Goal: Task Accomplishment & Management: Manage account settings

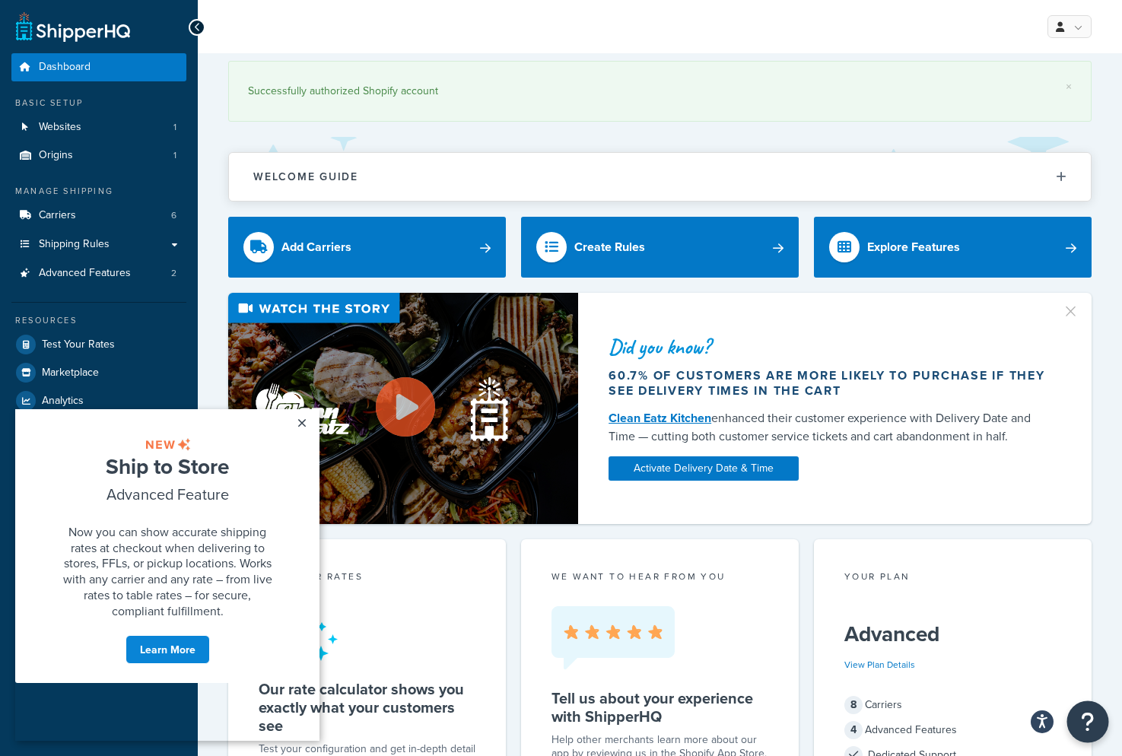
click at [1088, 724] on icon "Open Resource Center" at bounding box center [1088, 721] width 14 height 21
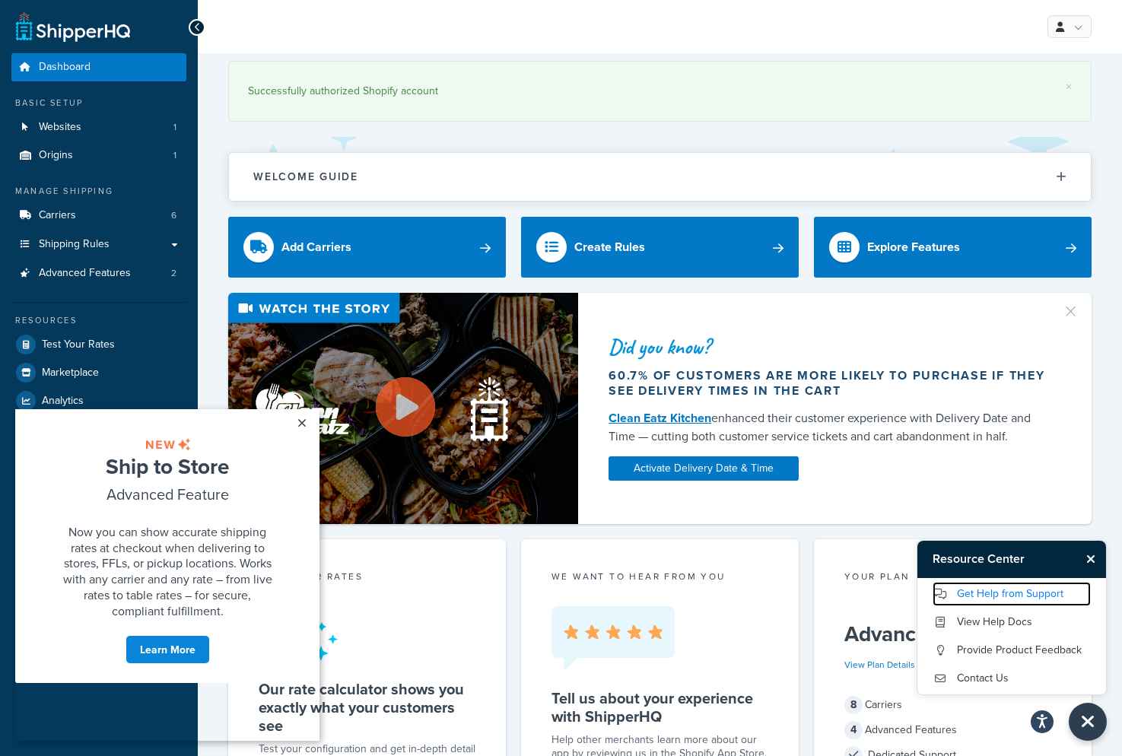
click at [999, 595] on link "Get Help from Support" at bounding box center [1011, 594] width 158 height 24
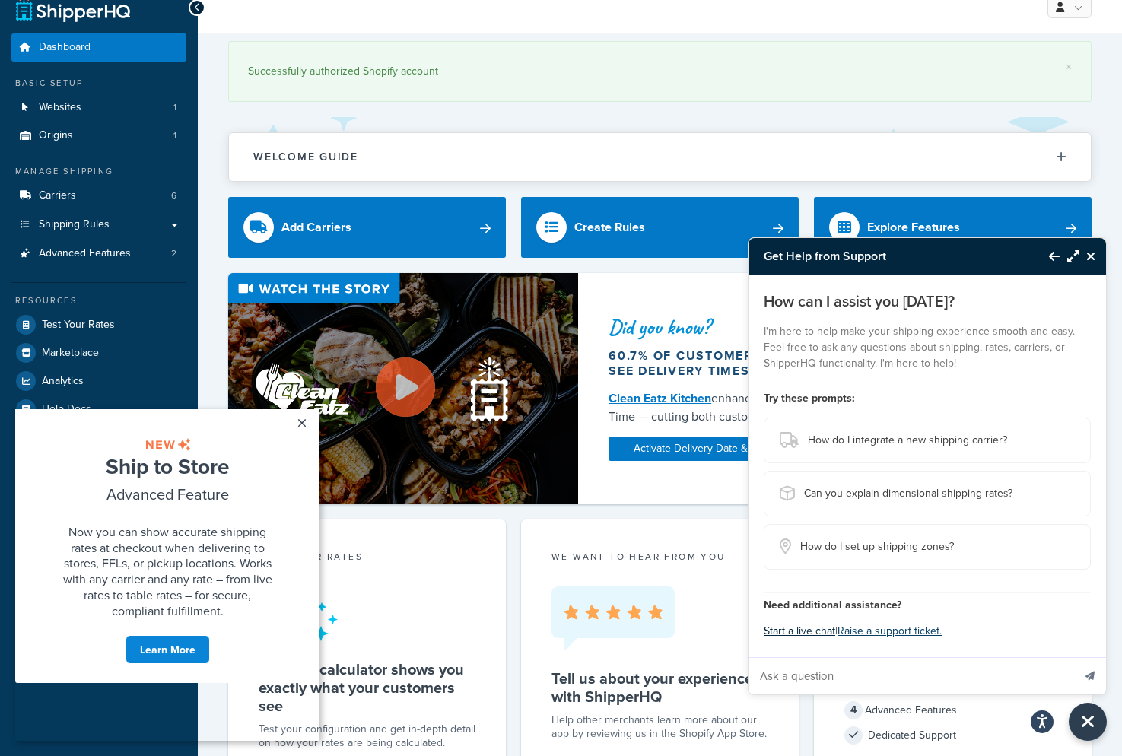
scroll to position [26, 0]
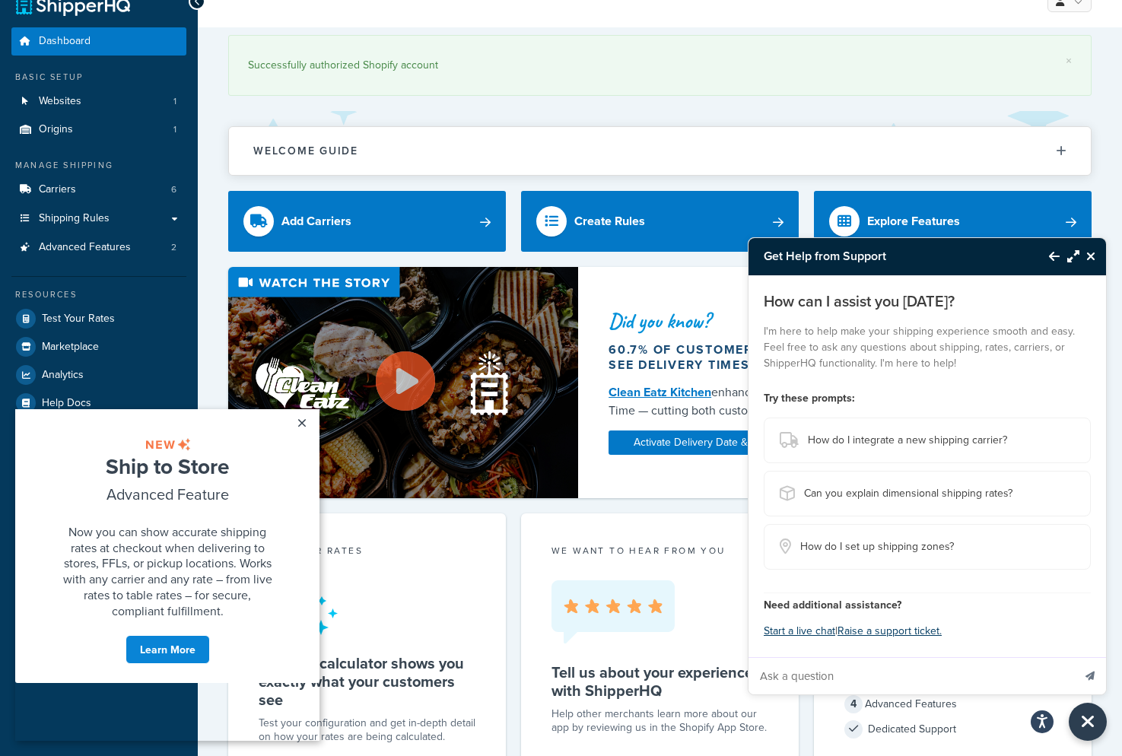
drag, startPoint x: 797, startPoint y: 679, endPoint x: 816, endPoint y: 684, distance: 19.7
click at [803, 681] on input "Ask a question" at bounding box center [910, 676] width 324 height 37
click at [807, 633] on button "Start a live chat" at bounding box center [799, 631] width 71 height 21
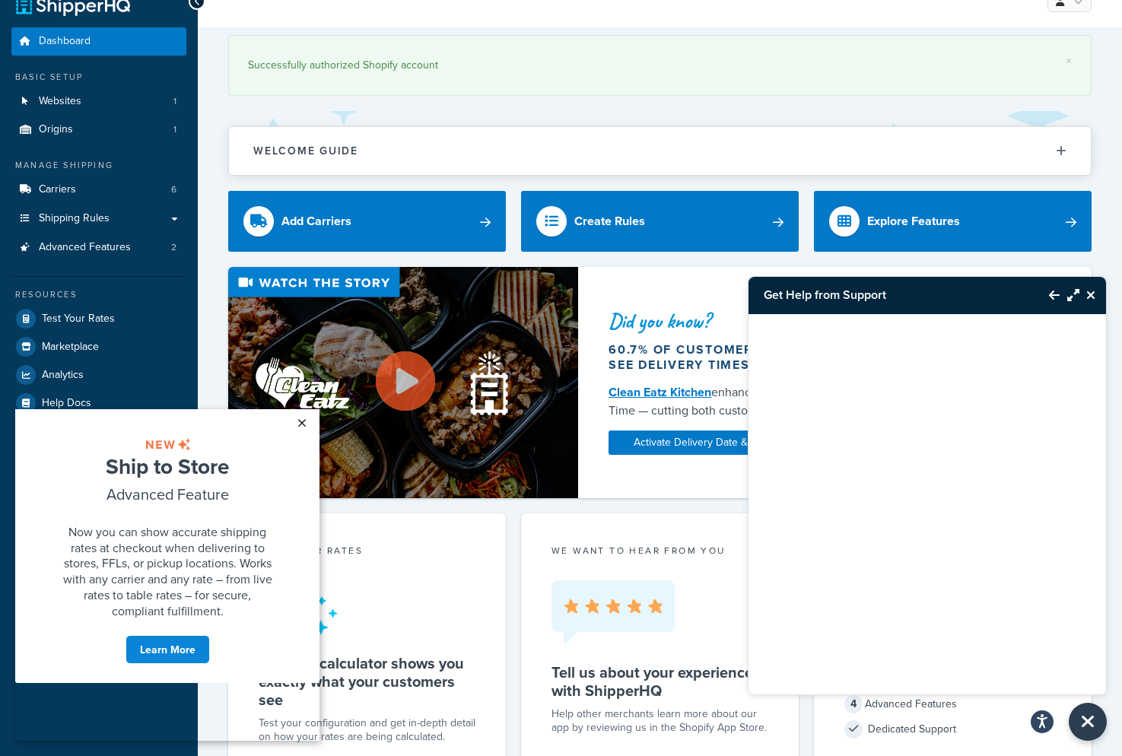
click at [297, 424] on link "×" at bounding box center [301, 422] width 27 height 27
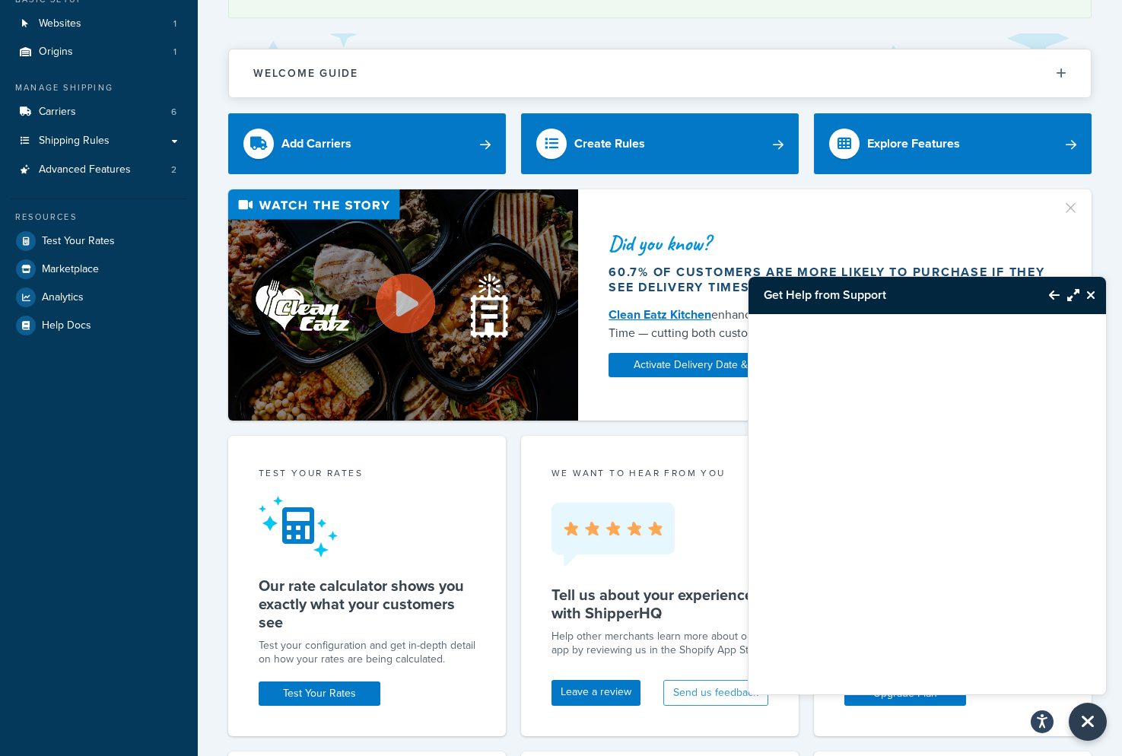
scroll to position [110, 0]
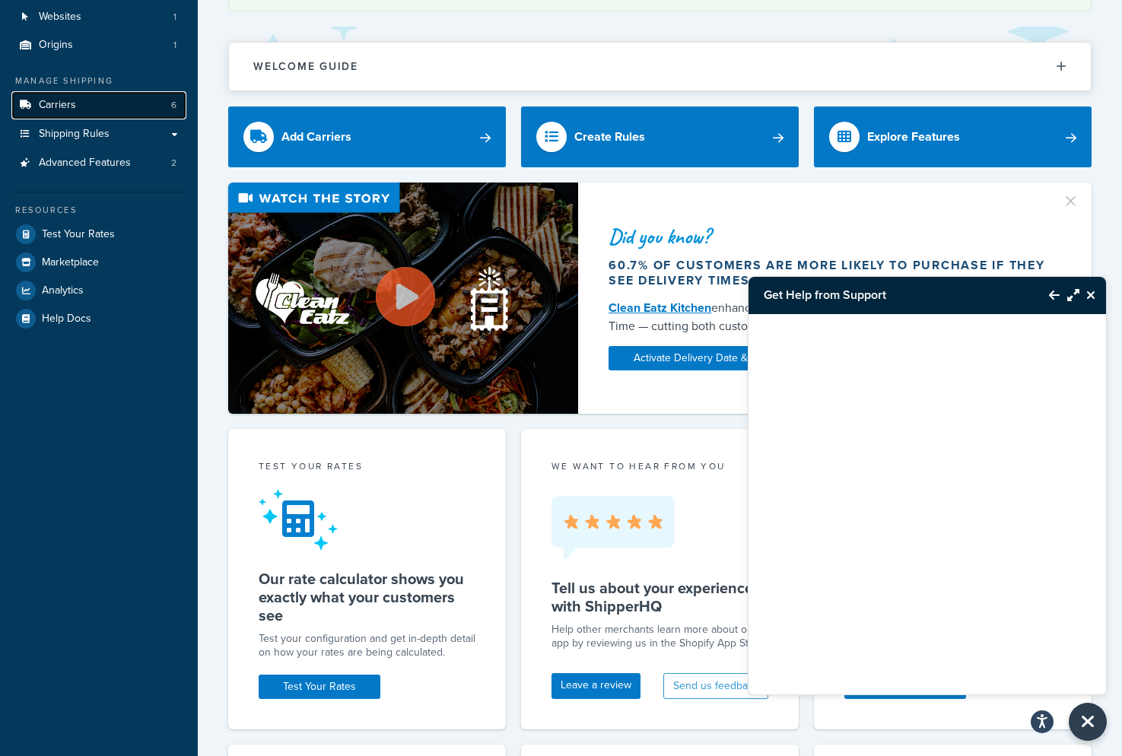
click at [124, 109] on link "Carriers 6" at bounding box center [98, 105] width 175 height 28
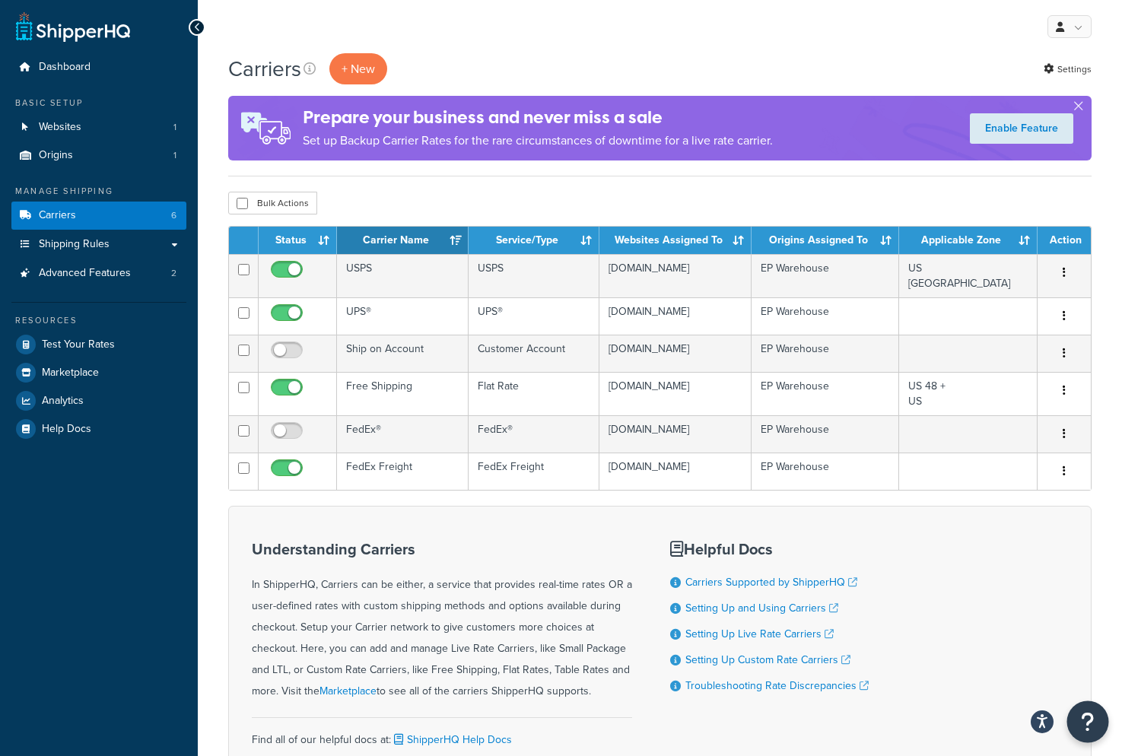
click at [1085, 723] on icon "Open Resource Center" at bounding box center [1088, 721] width 14 height 21
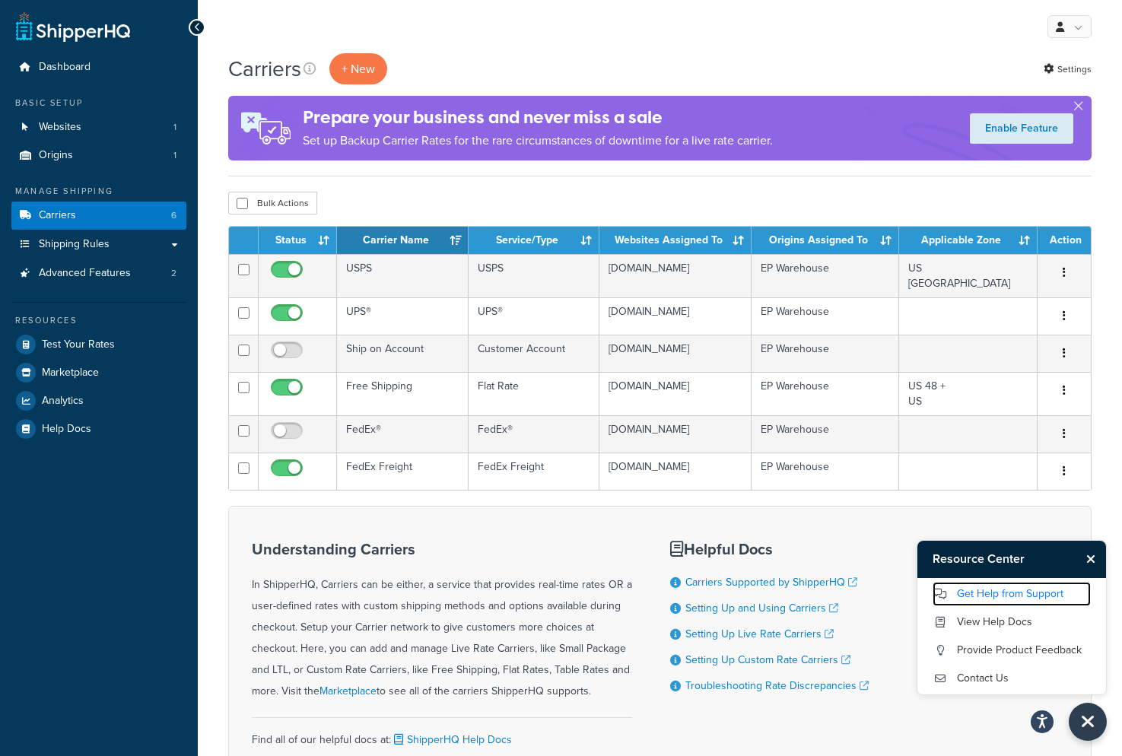
click at [994, 595] on link "Get Help from Support" at bounding box center [1011, 594] width 158 height 24
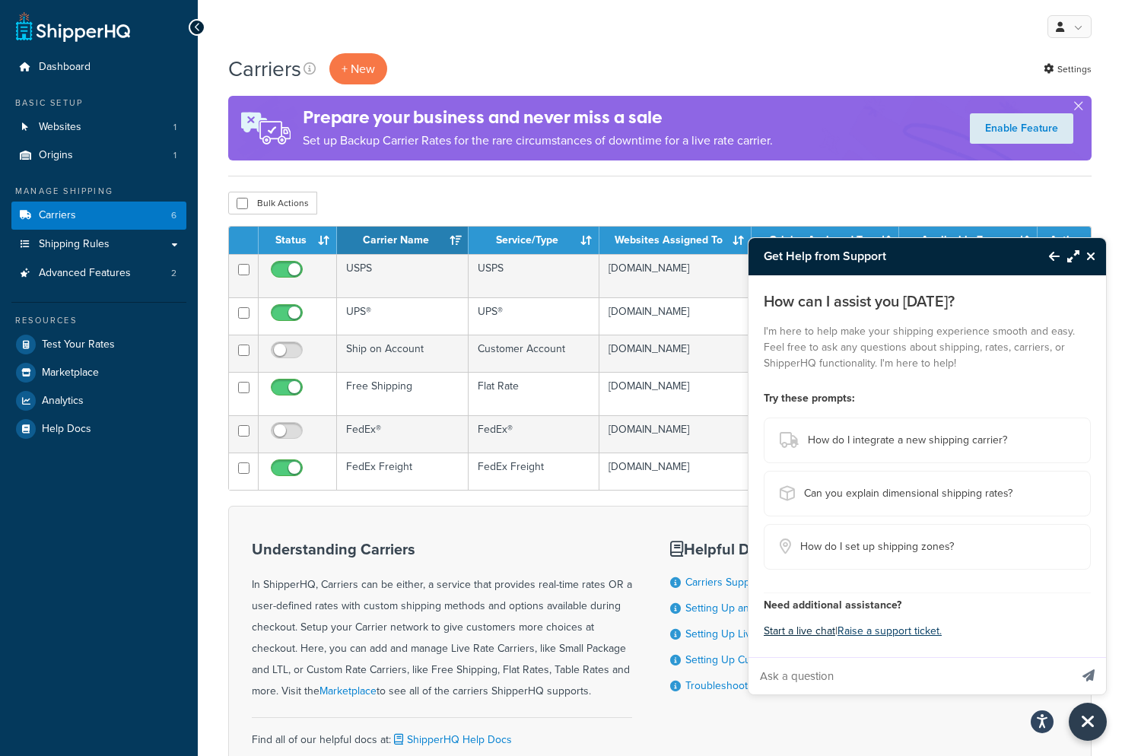
click at [805, 632] on button "Start a live chat" at bounding box center [799, 631] width 71 height 21
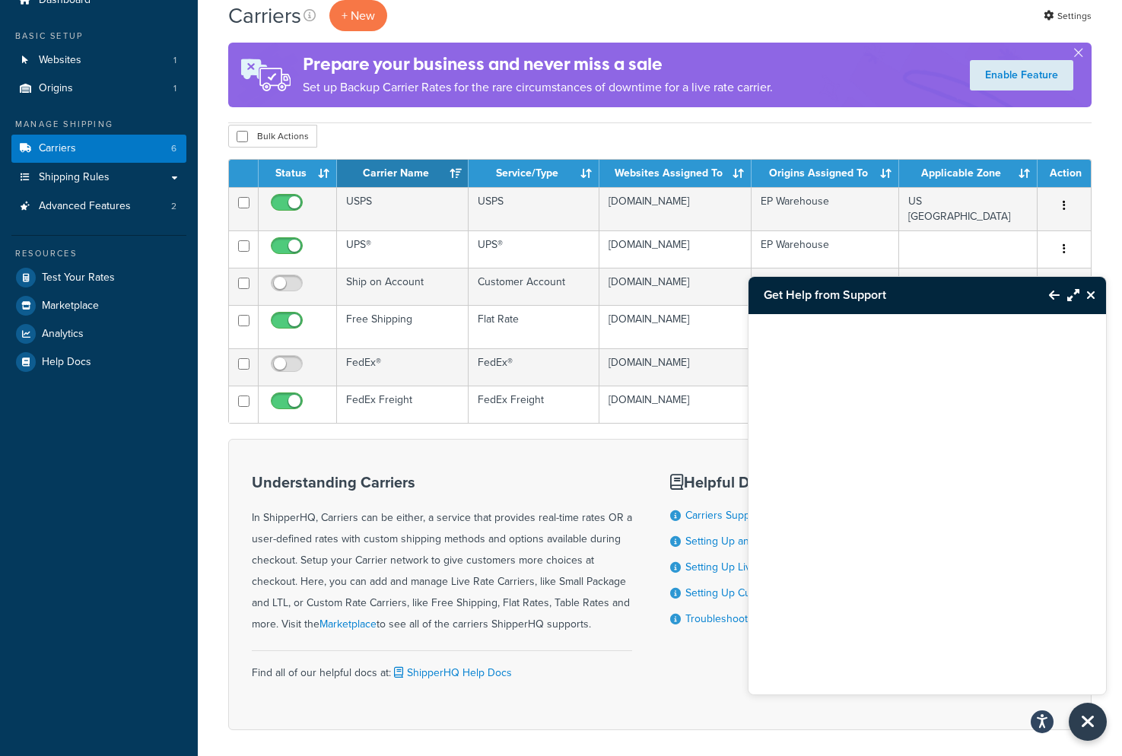
scroll to position [60, 0]
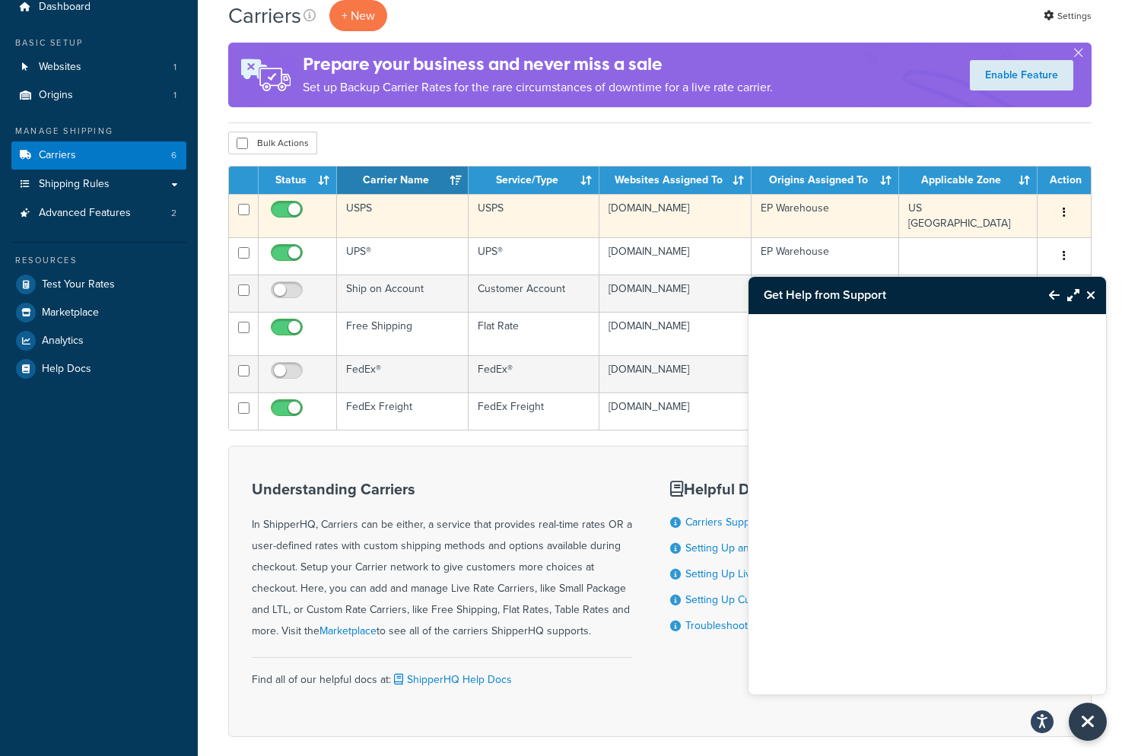
click at [1069, 209] on button "button" at bounding box center [1063, 213] width 21 height 24
click at [1002, 240] on link "Edit" at bounding box center [1002, 243] width 120 height 31
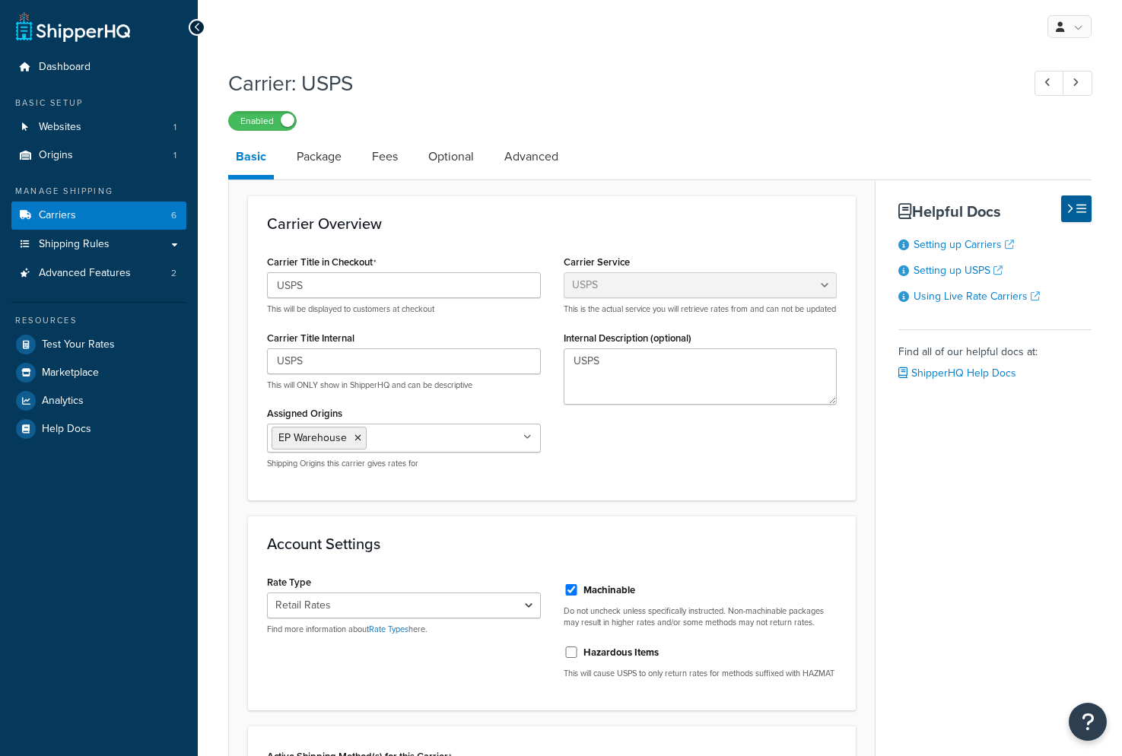
select select "usps"
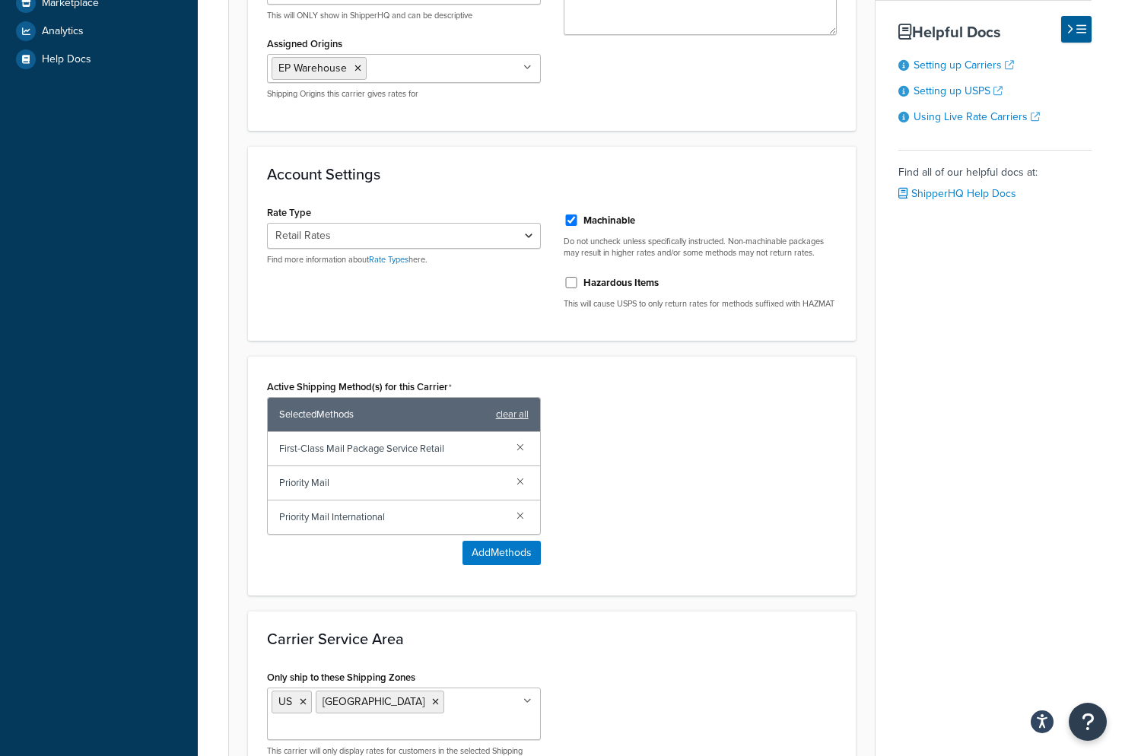
scroll to position [373, 0]
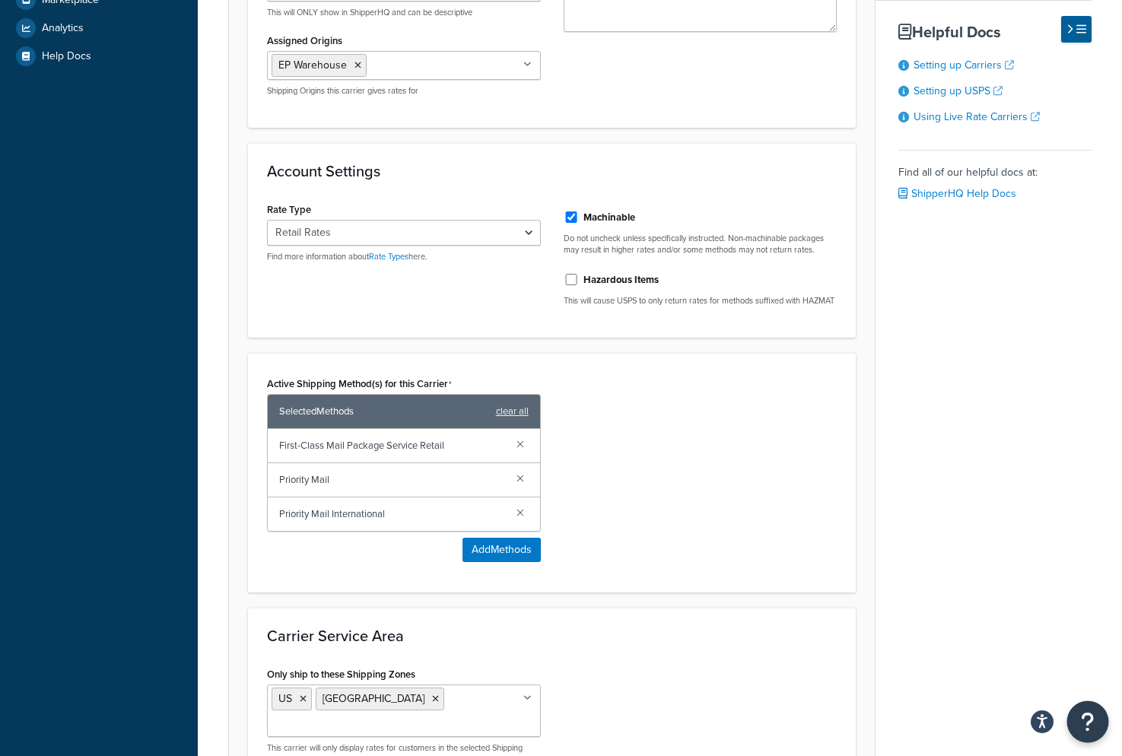
click at [1084, 722] on icon "Open Resource Center" at bounding box center [1088, 721] width 14 height 21
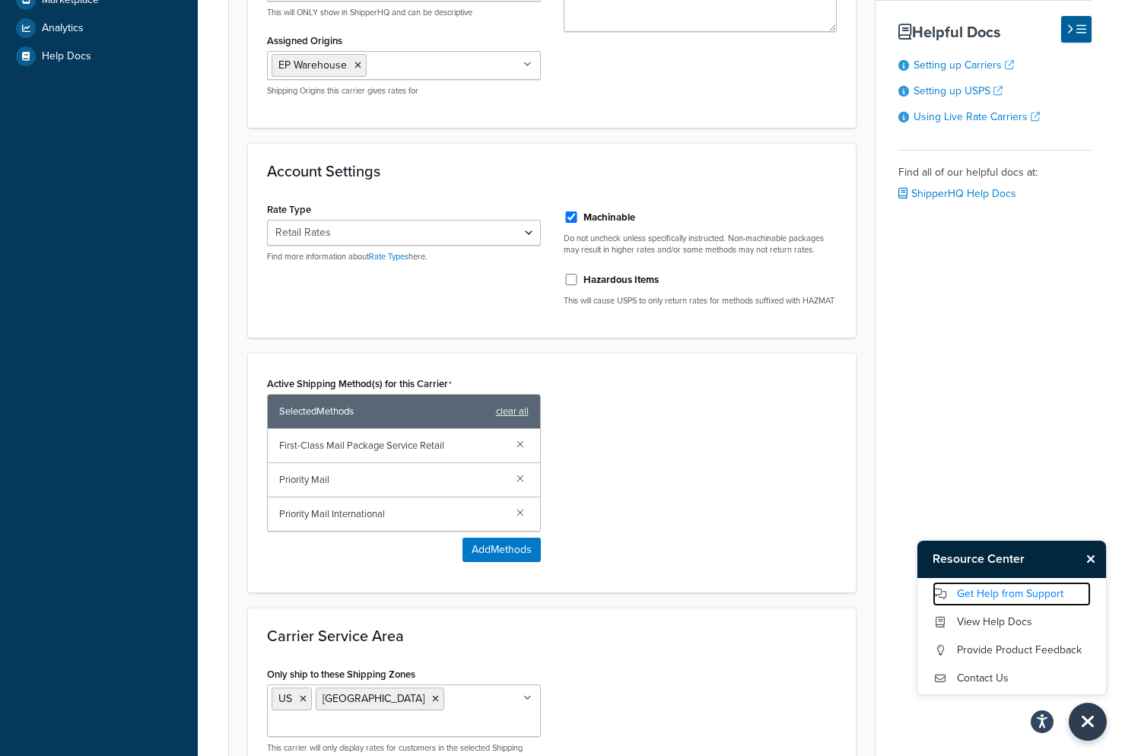
click at [998, 595] on link "Get Help from Support" at bounding box center [1011, 594] width 158 height 24
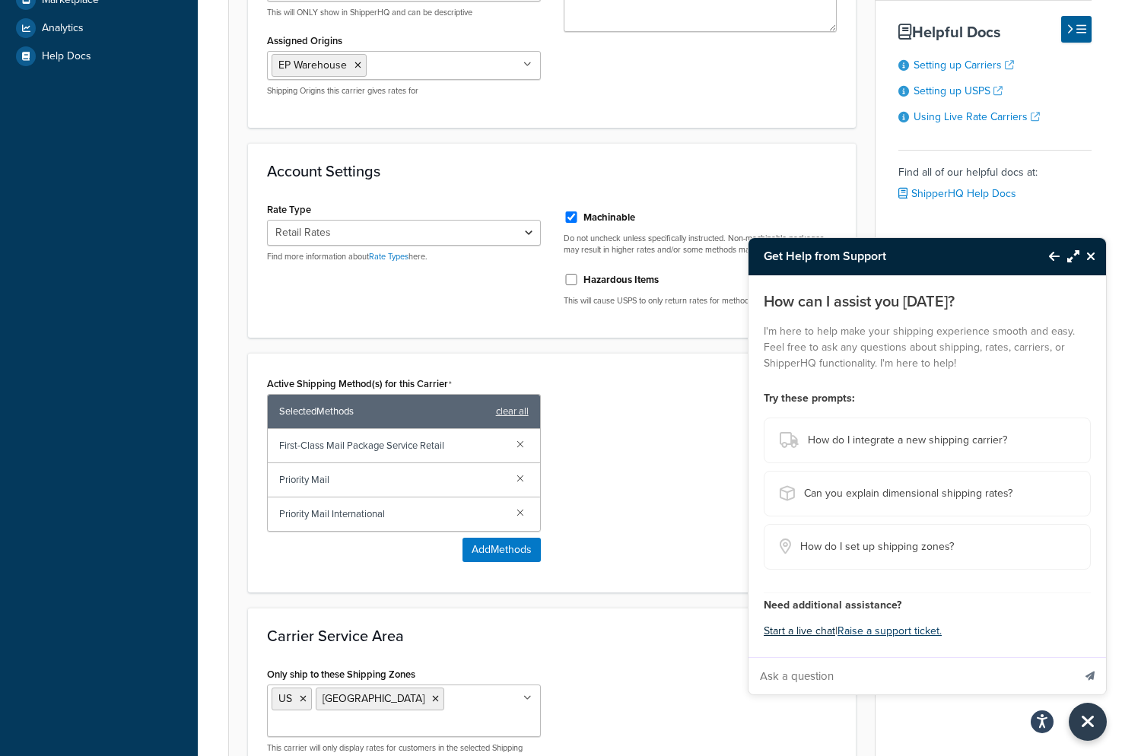
click at [800, 636] on button "Start a live chat" at bounding box center [799, 631] width 71 height 21
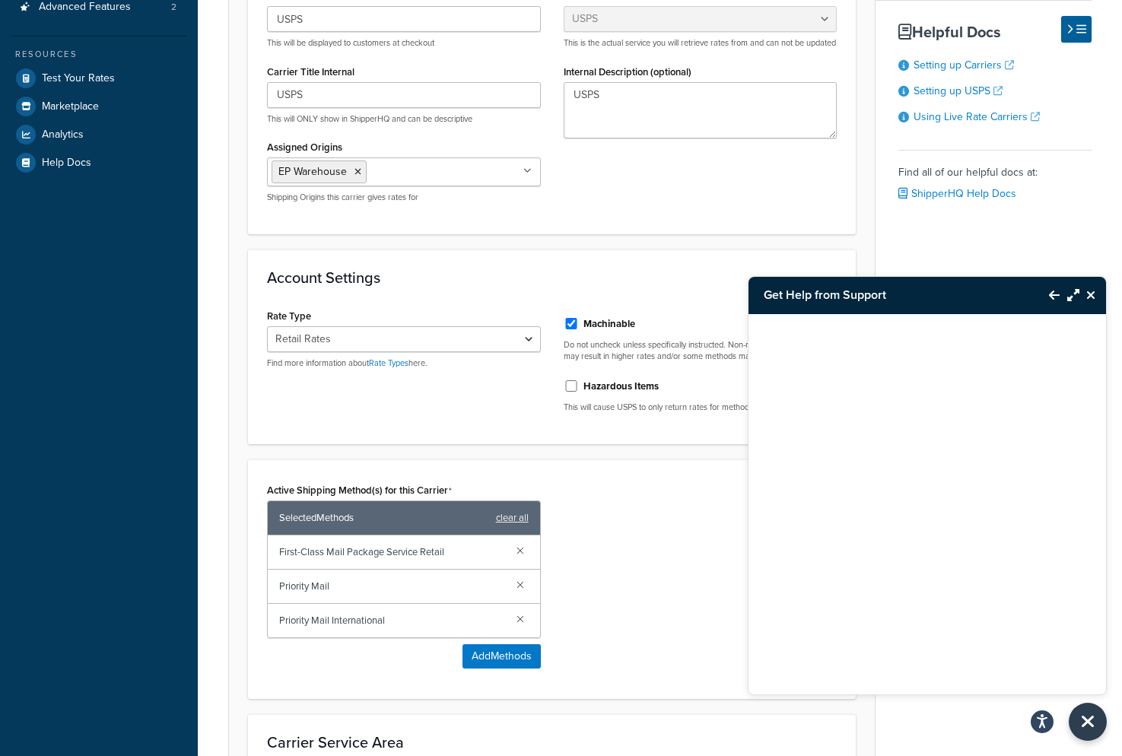
scroll to position [314, 0]
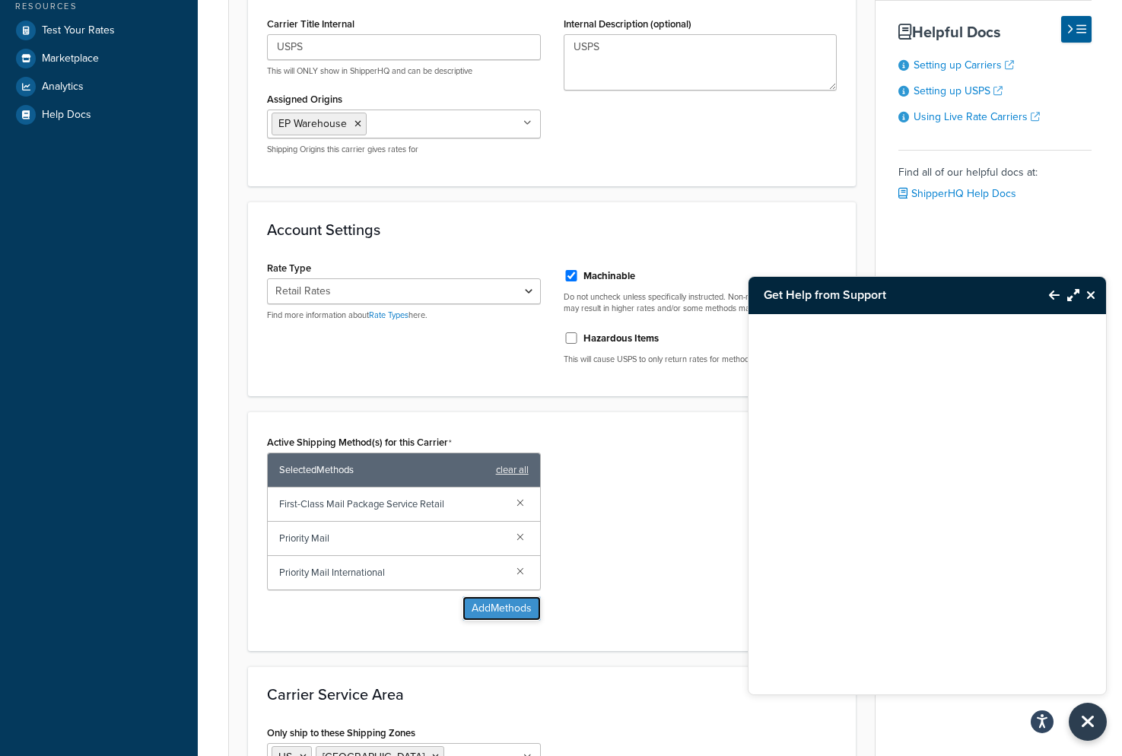
click at [506, 621] on button "Add Methods" at bounding box center [501, 608] width 78 height 24
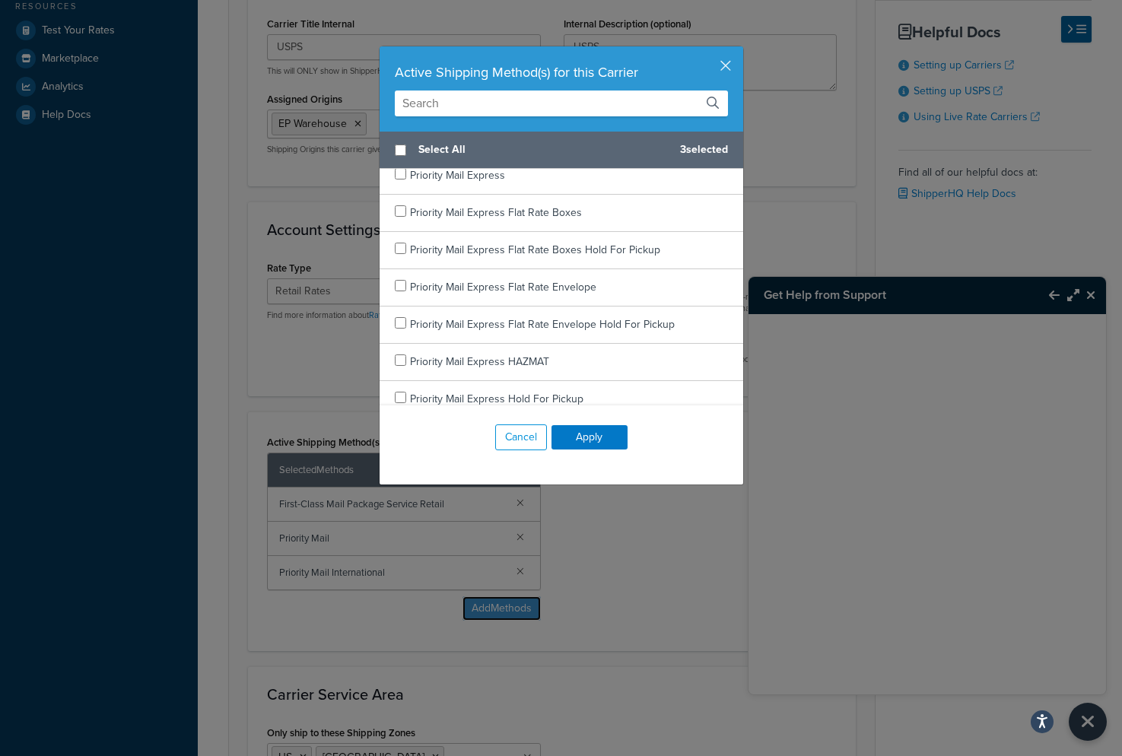
scroll to position [727, 0]
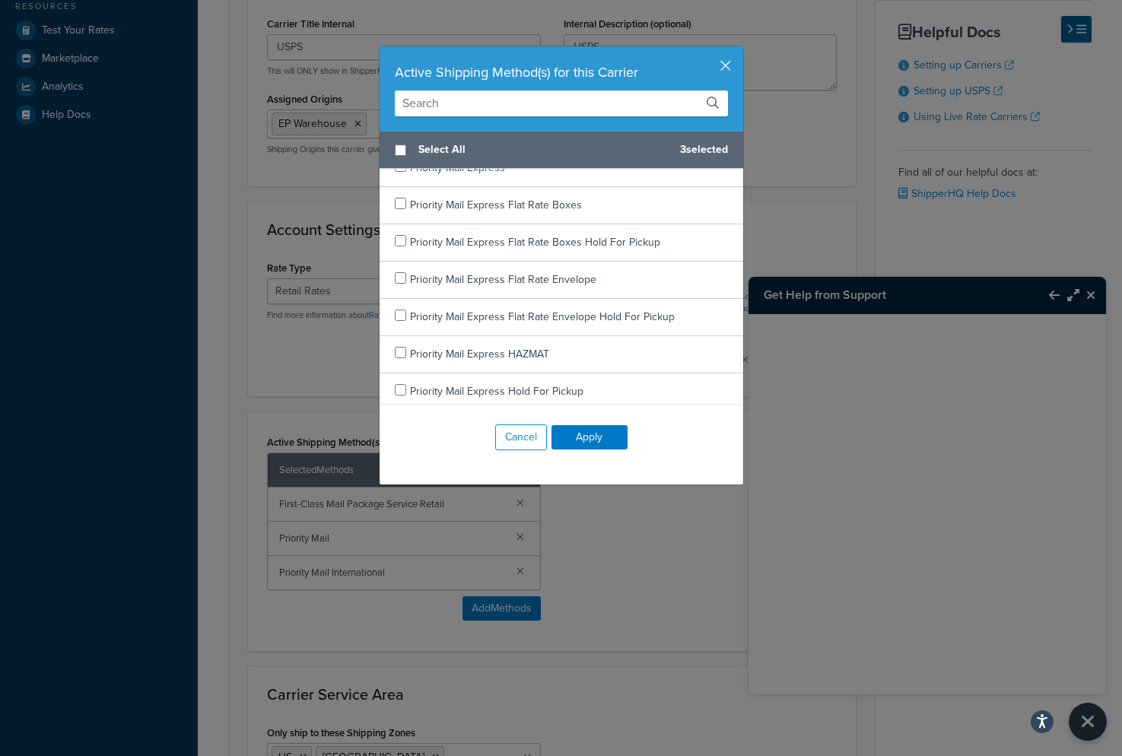
click at [438, 103] on input "text" at bounding box center [561, 103] width 333 height 26
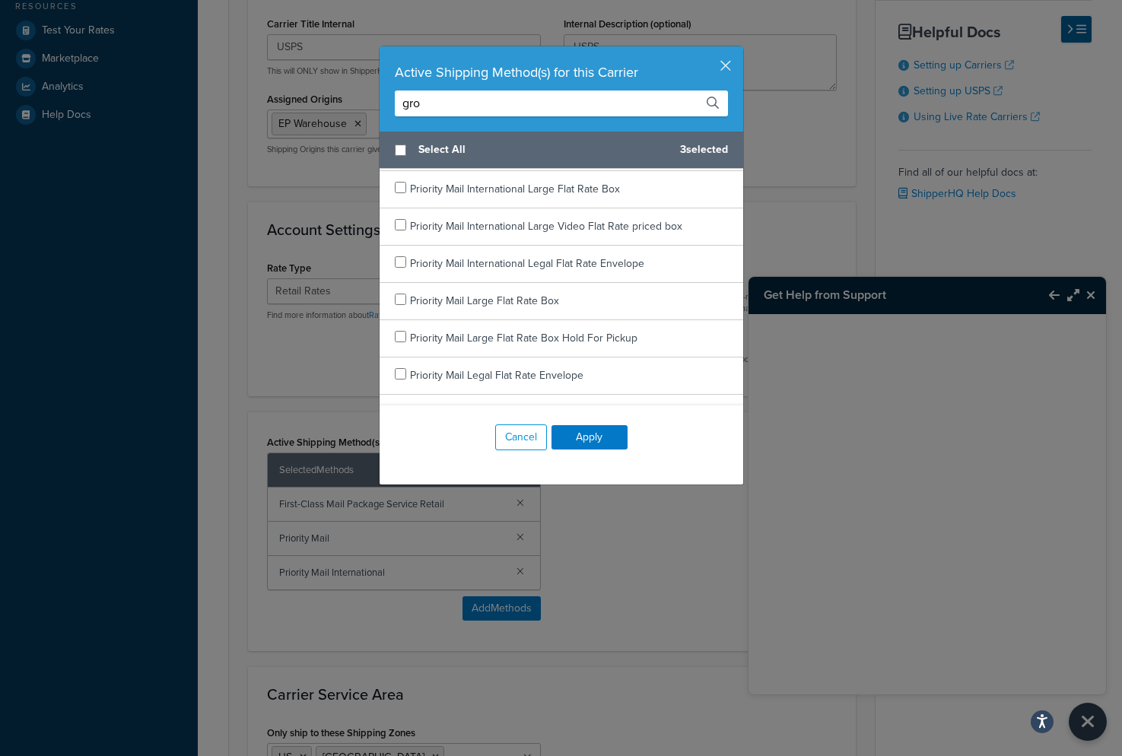
scroll to position [0, 0]
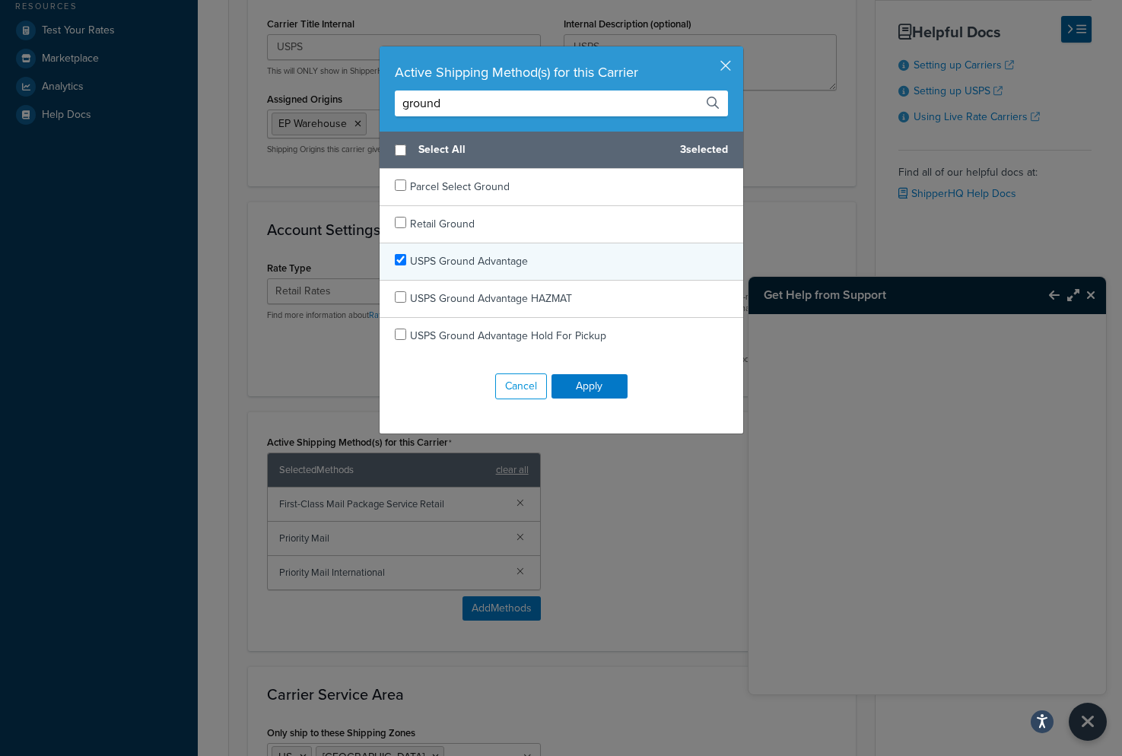
type input "ground"
click at [397, 259] on input "checkbox" at bounding box center [400, 259] width 11 height 11
checkbox input "true"
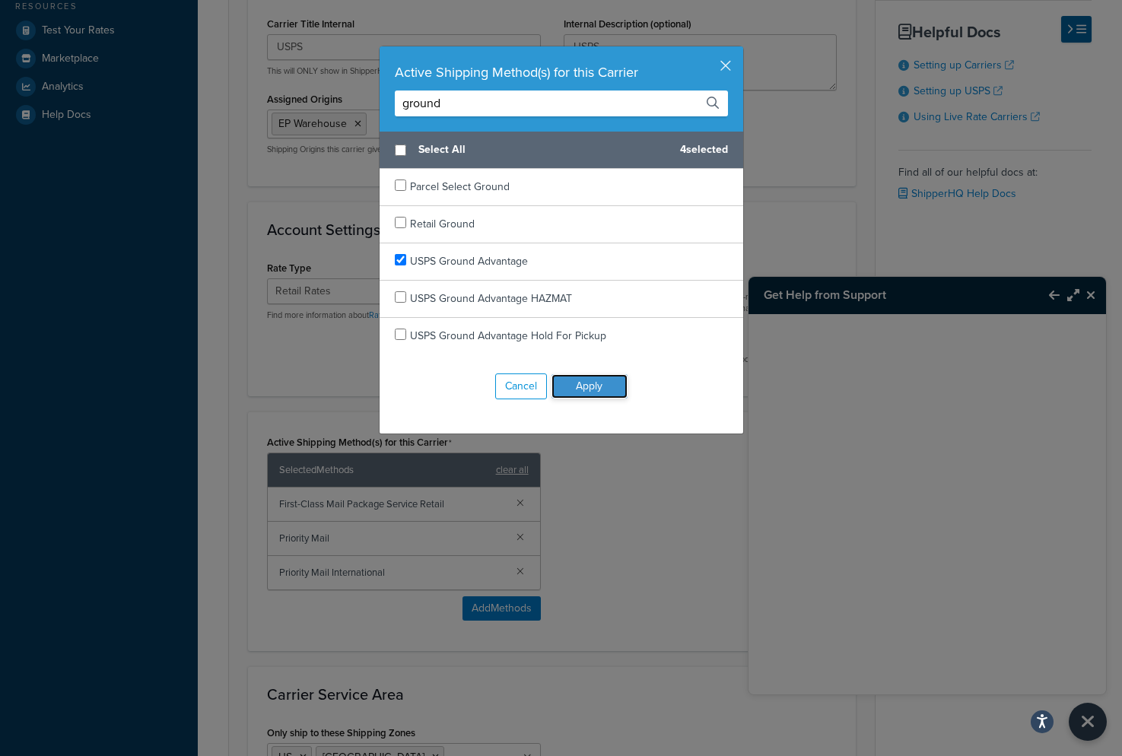
click at [593, 388] on button "Apply" at bounding box center [589, 386] width 76 height 24
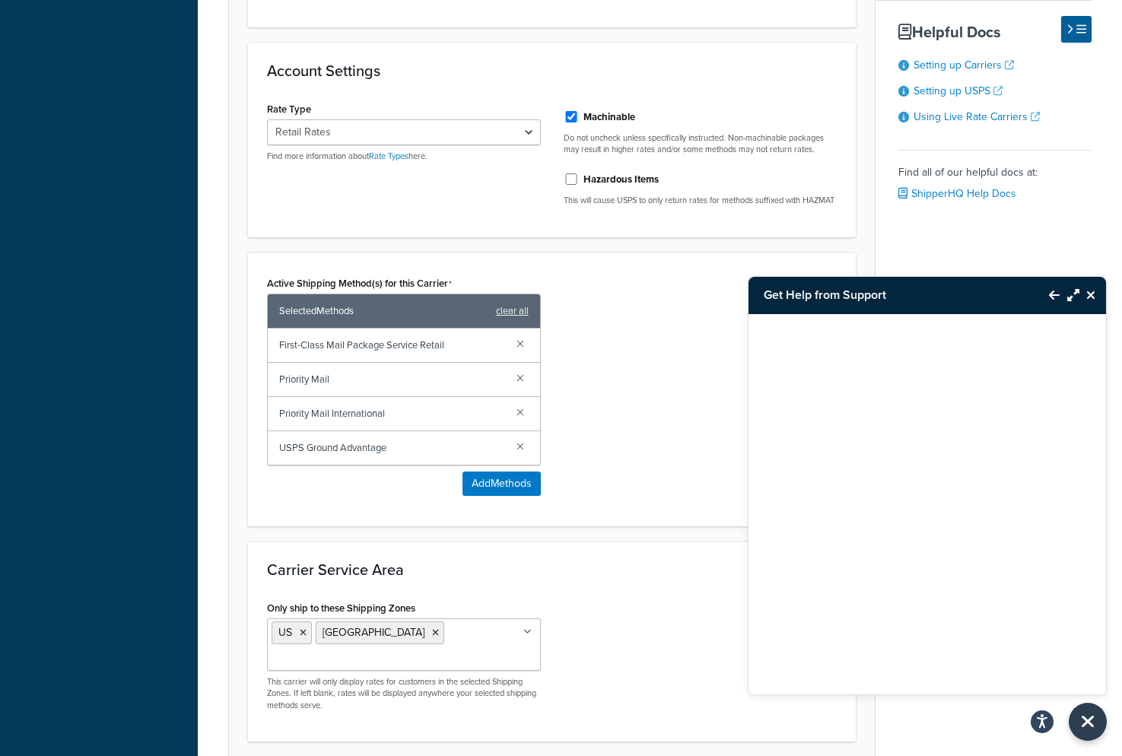
scroll to position [483, 0]
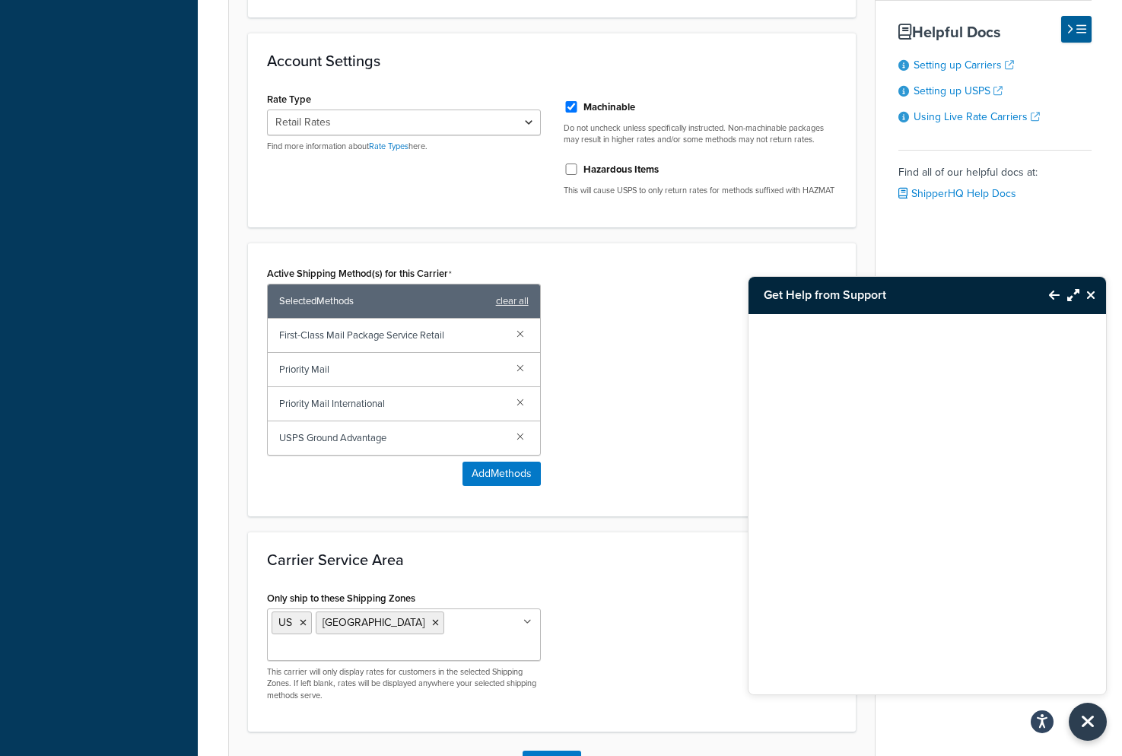
click at [1089, 296] on icon "Close Resource Center" at bounding box center [1090, 295] width 9 height 12
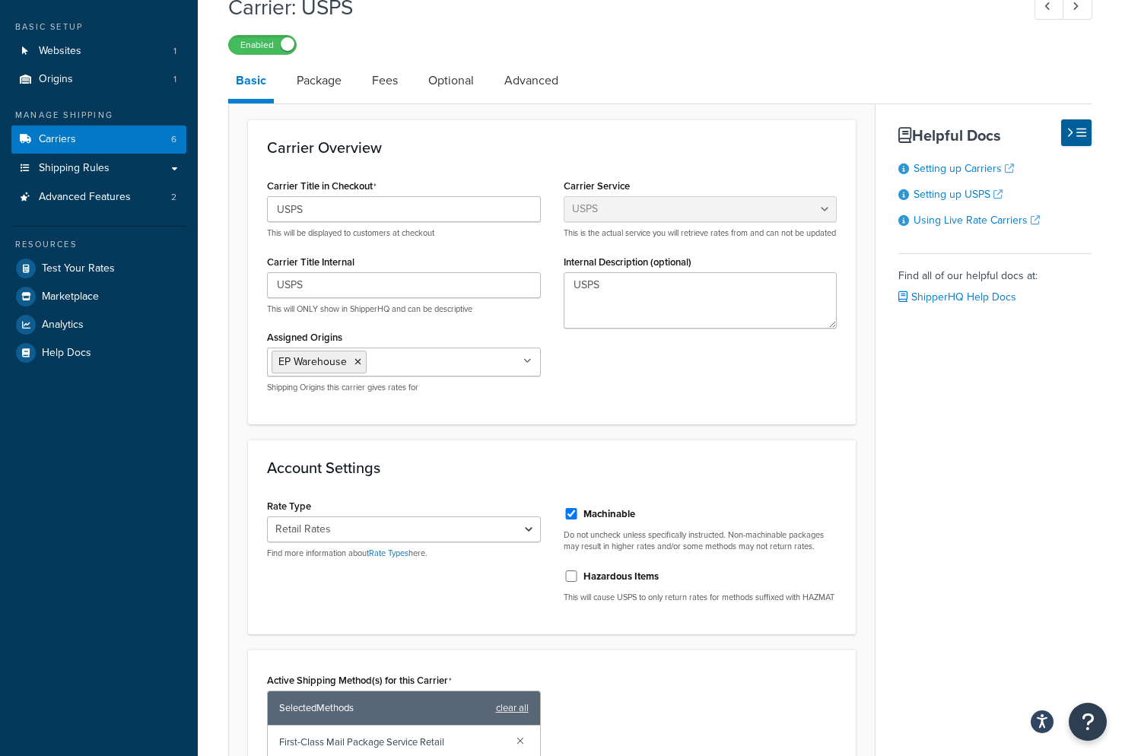
scroll to position [0, 0]
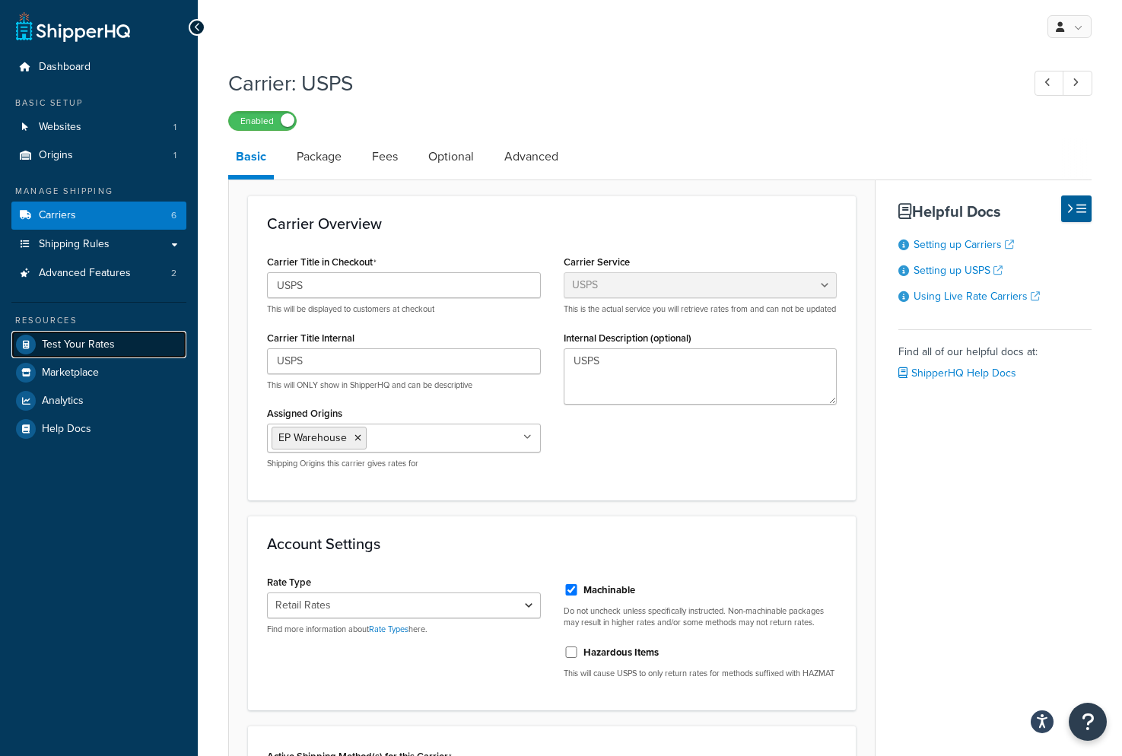
click at [69, 343] on span "Test Your Rates" at bounding box center [78, 344] width 73 height 13
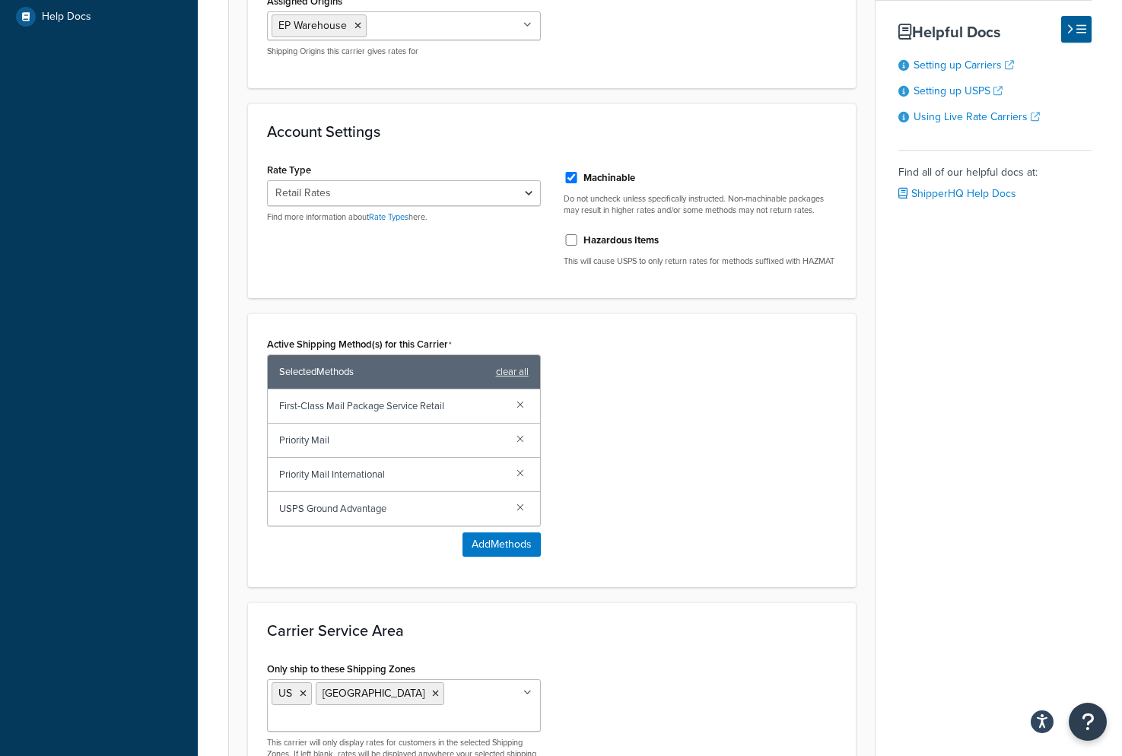
scroll to position [636, 0]
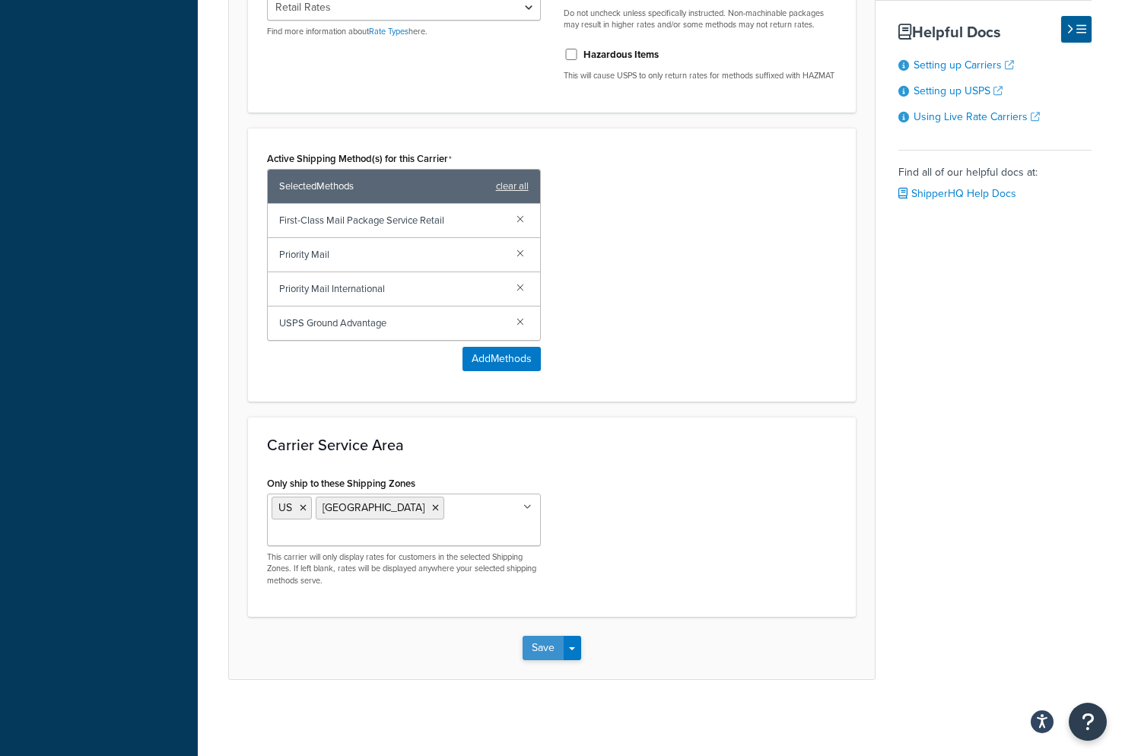
click at [544, 646] on button "Save" at bounding box center [542, 648] width 41 height 24
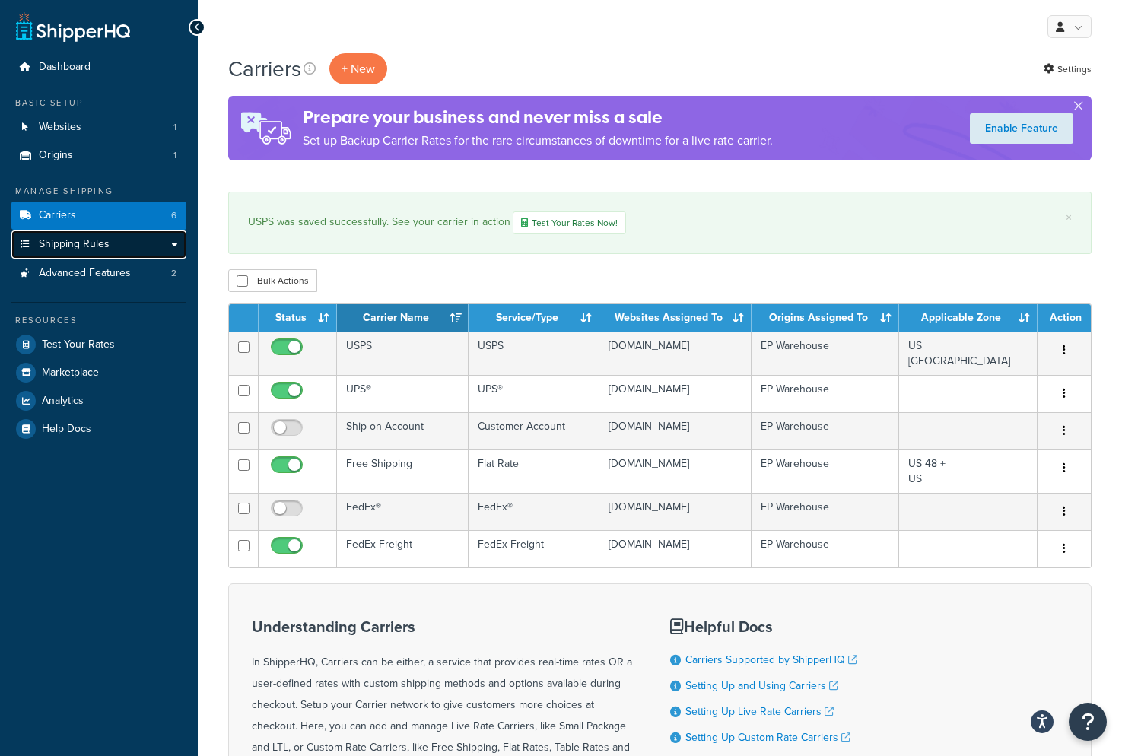
click at [92, 241] on span "Shipping Rules" at bounding box center [74, 244] width 71 height 13
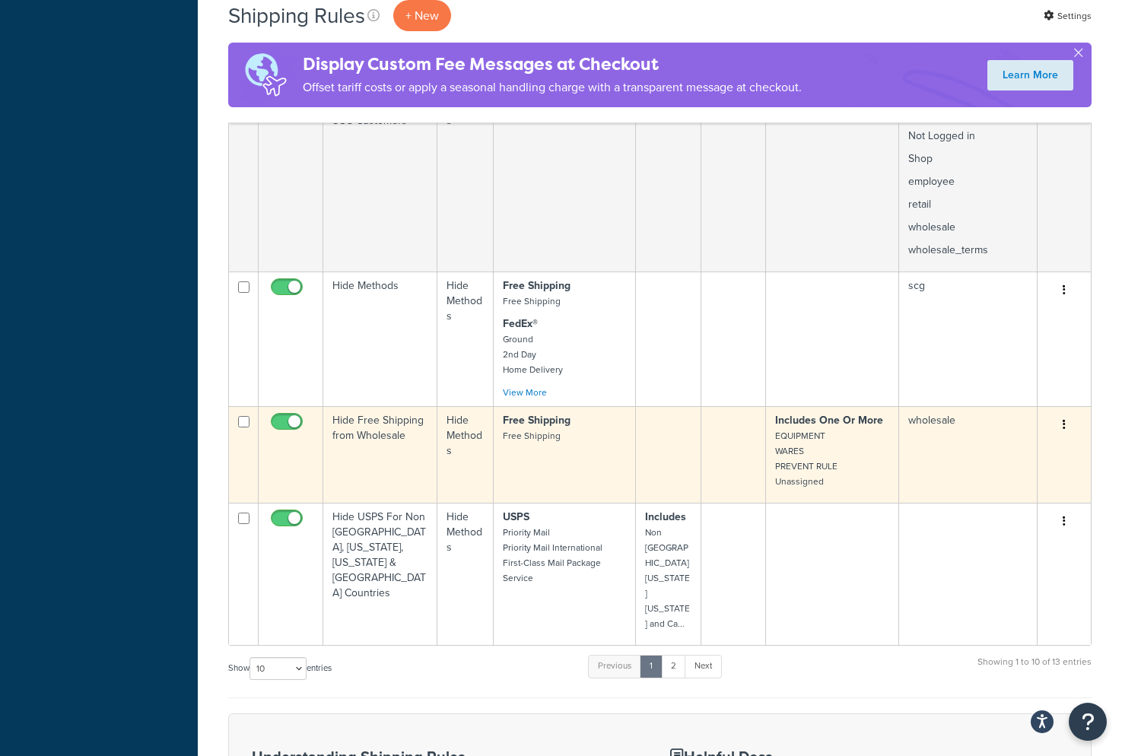
scroll to position [831, 0]
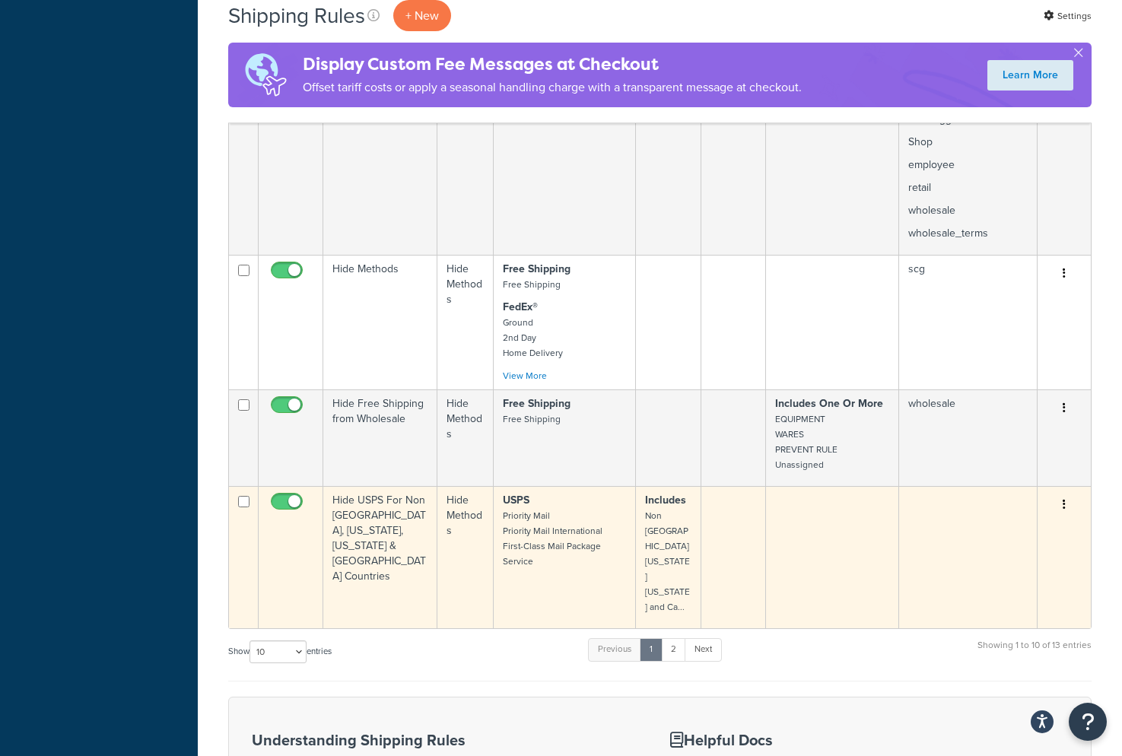
click at [560, 557] on small "Priority Mail Priority Mail International First-Class Mail Package Service" at bounding box center [553, 538] width 100 height 59
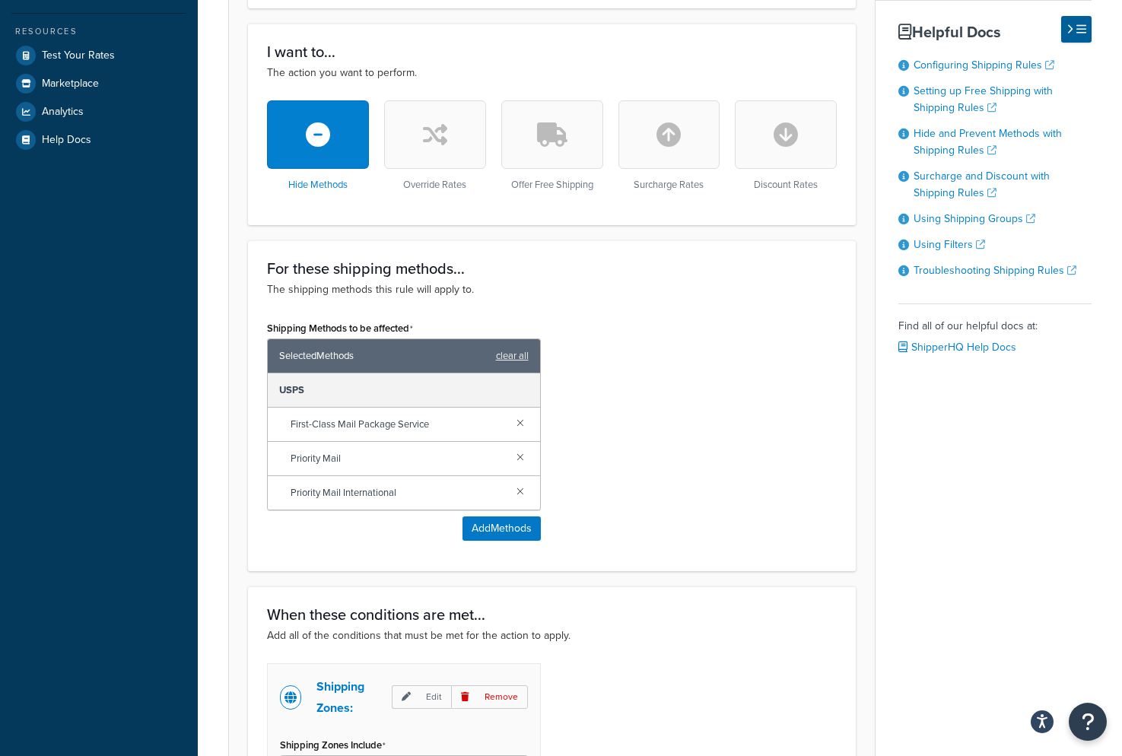
scroll to position [437, 0]
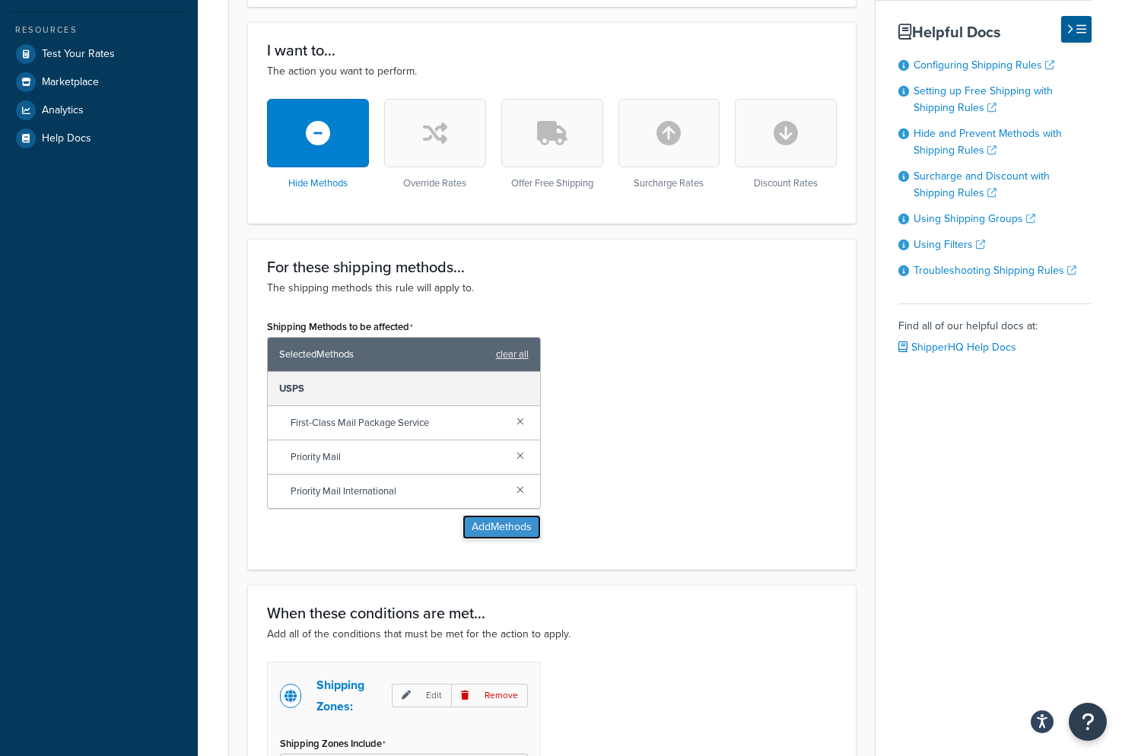
click at [510, 515] on button "Add Methods" at bounding box center [501, 527] width 78 height 24
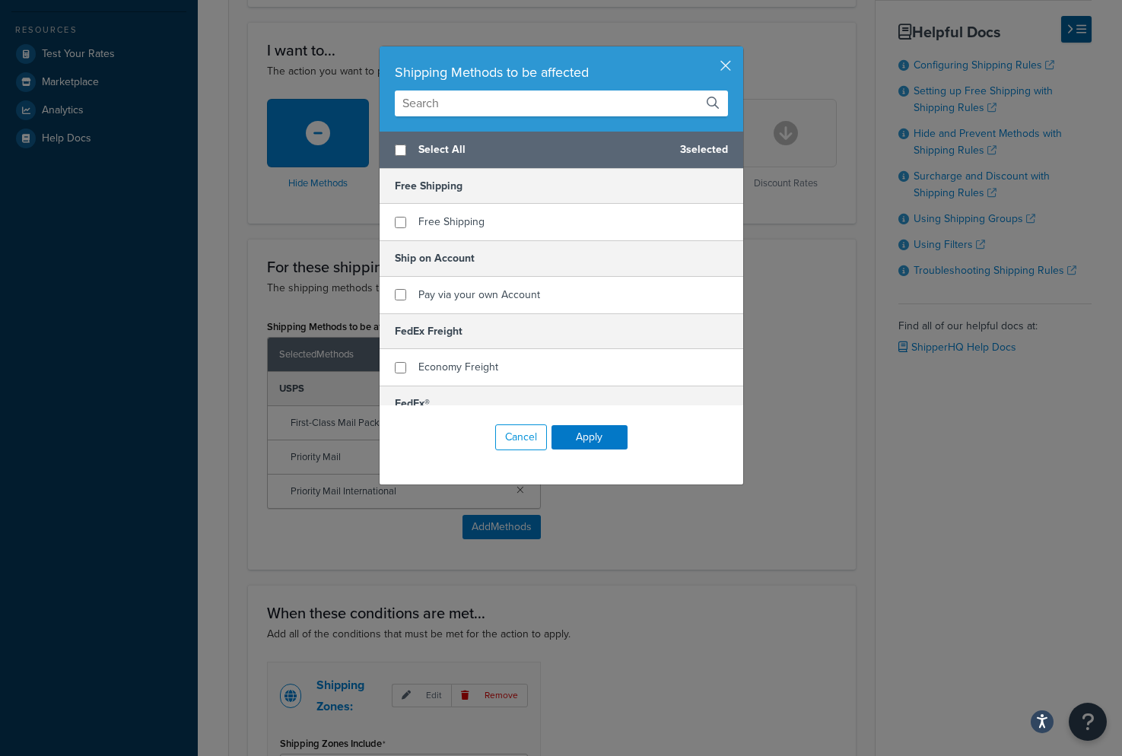
click at [439, 106] on input "text" at bounding box center [561, 103] width 333 height 26
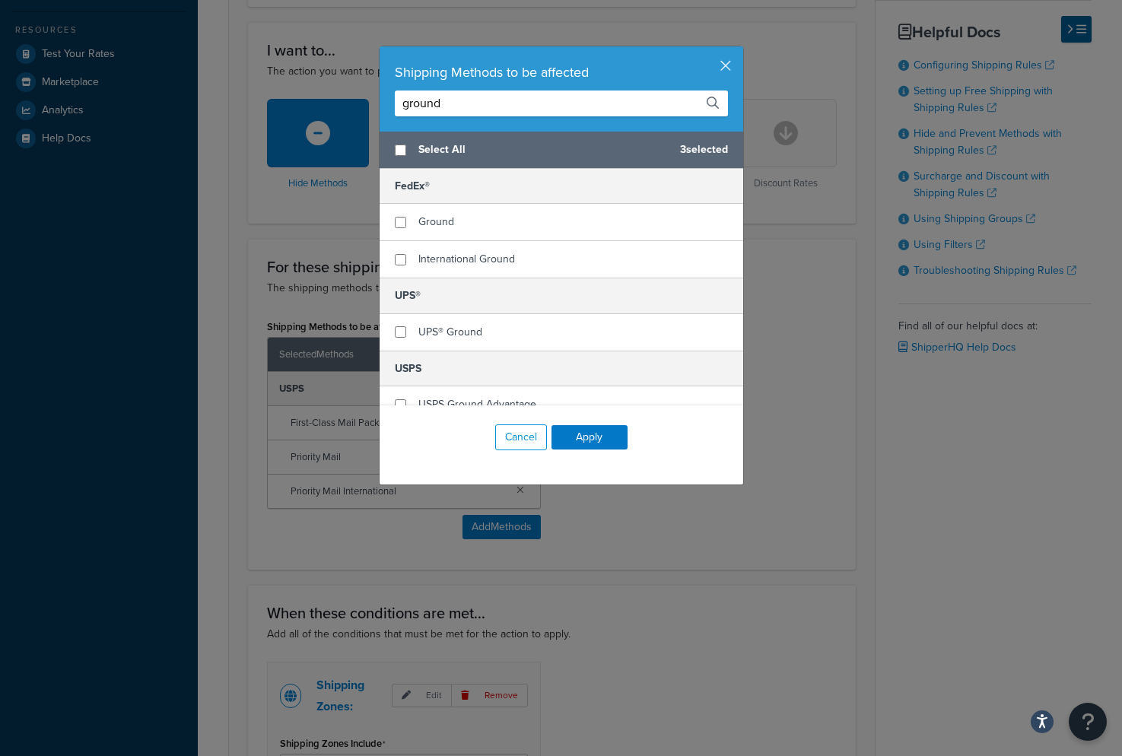
scroll to position [17, 0]
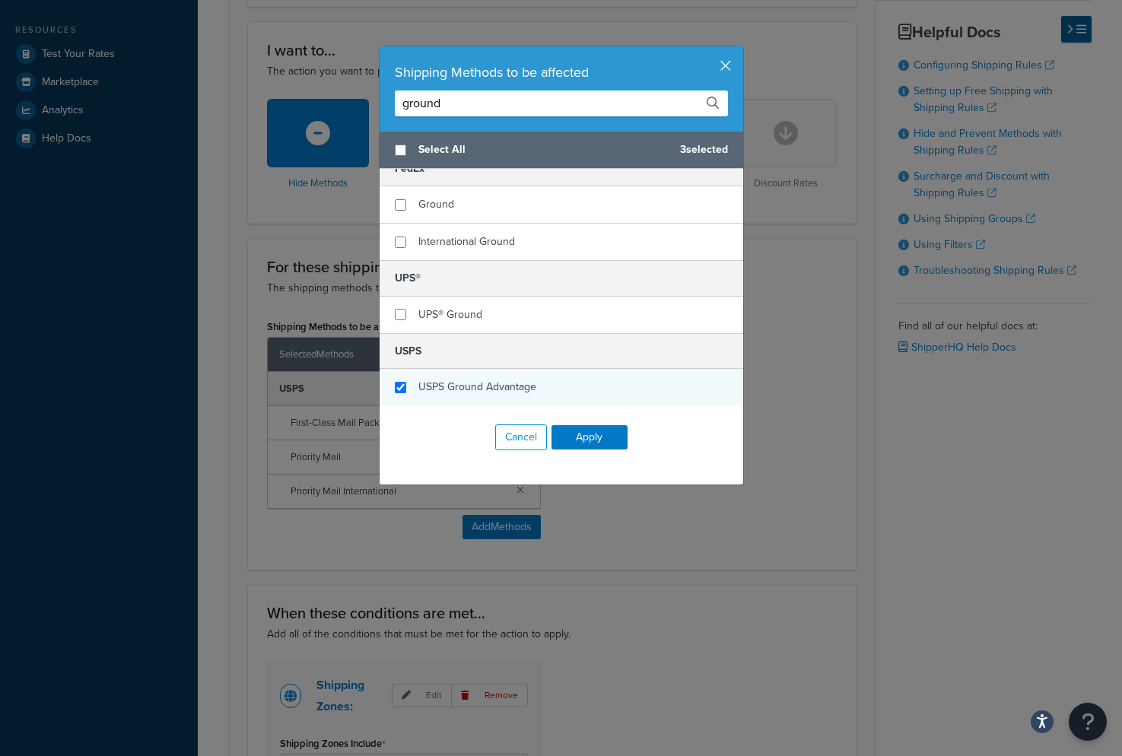
type input "ground"
click at [399, 385] on input "checkbox" at bounding box center [400, 387] width 11 height 11
checkbox input "true"
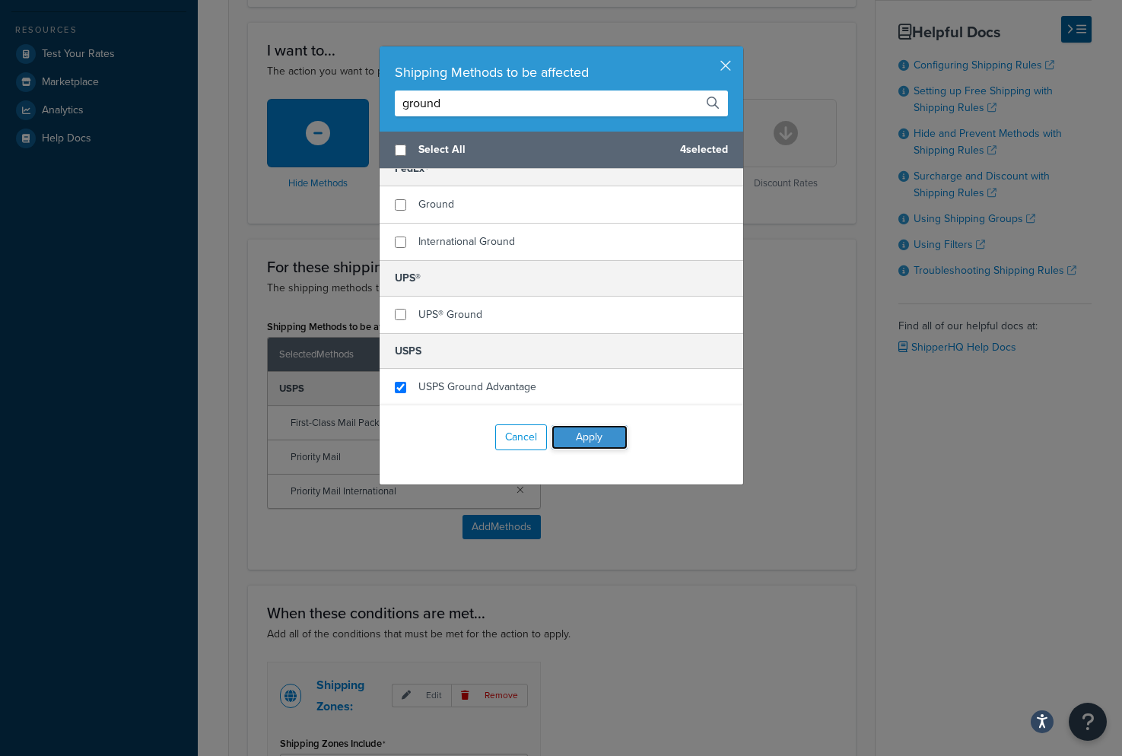
click at [594, 441] on button "Apply" at bounding box center [589, 437] width 76 height 24
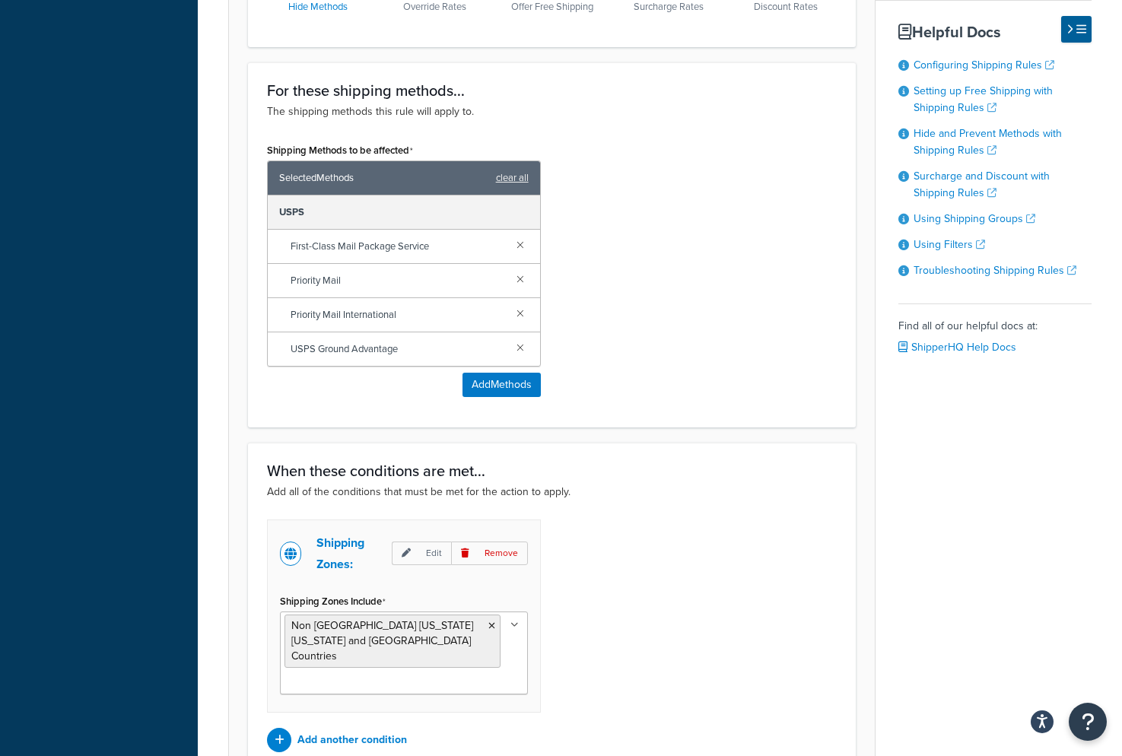
scroll to position [724, 0]
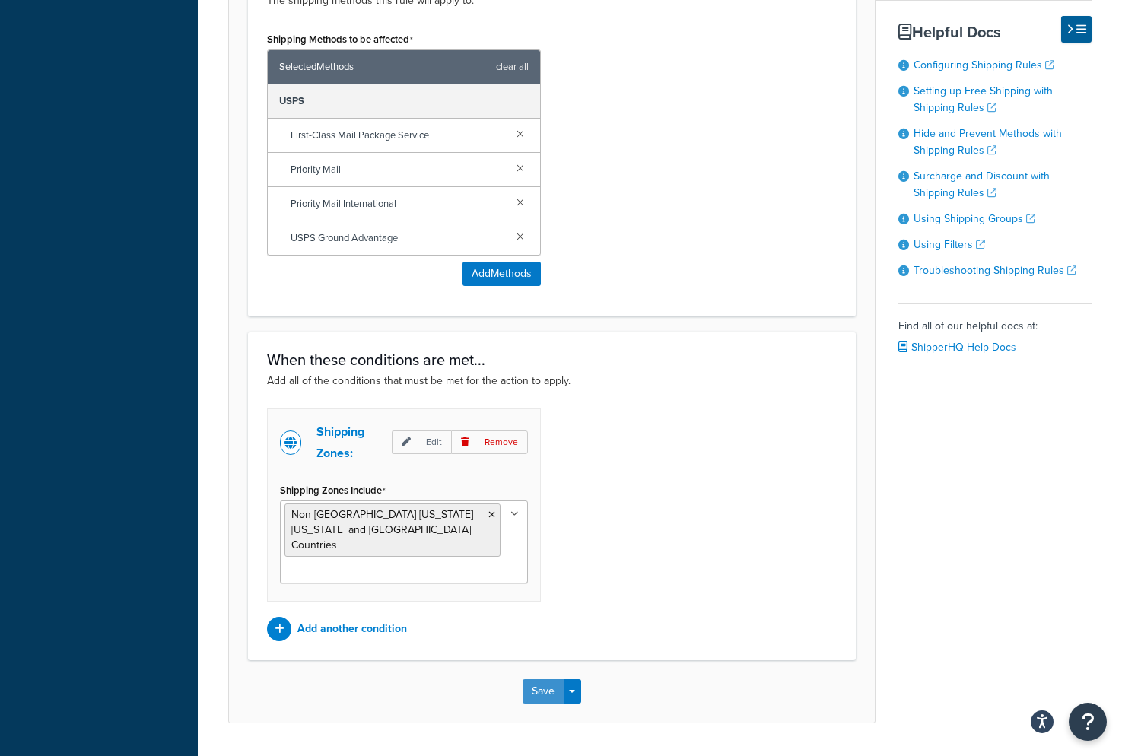
click at [538, 679] on button "Save" at bounding box center [542, 691] width 41 height 24
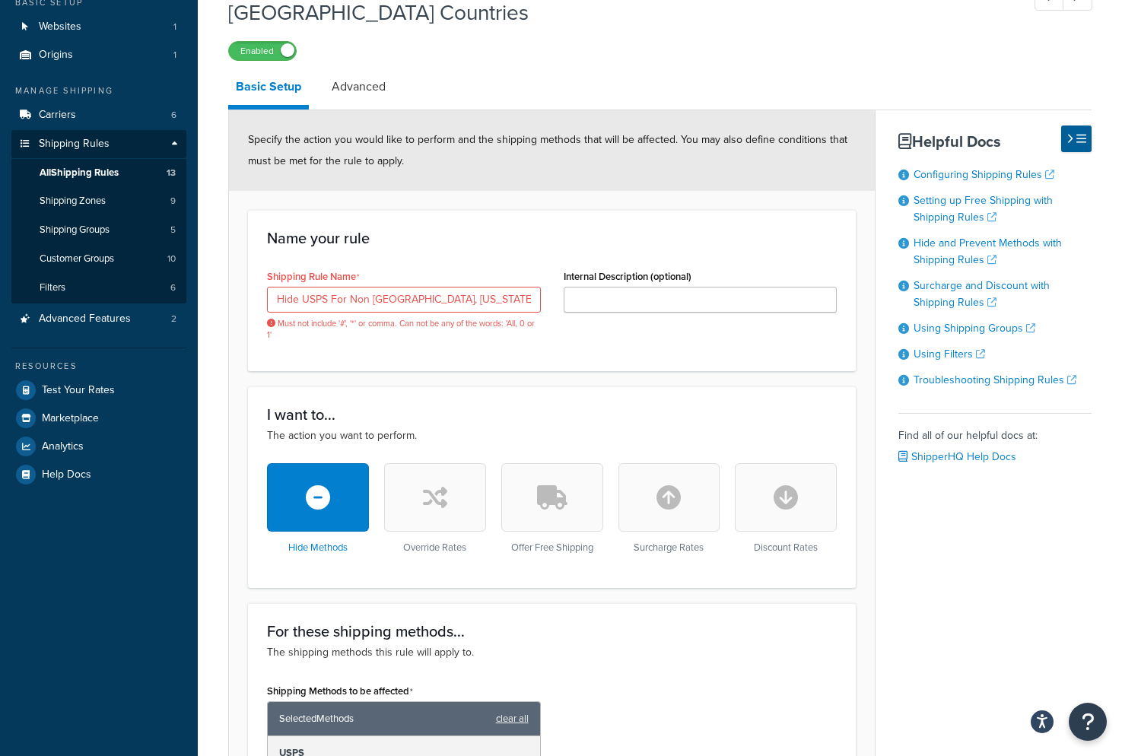
scroll to position [0, 0]
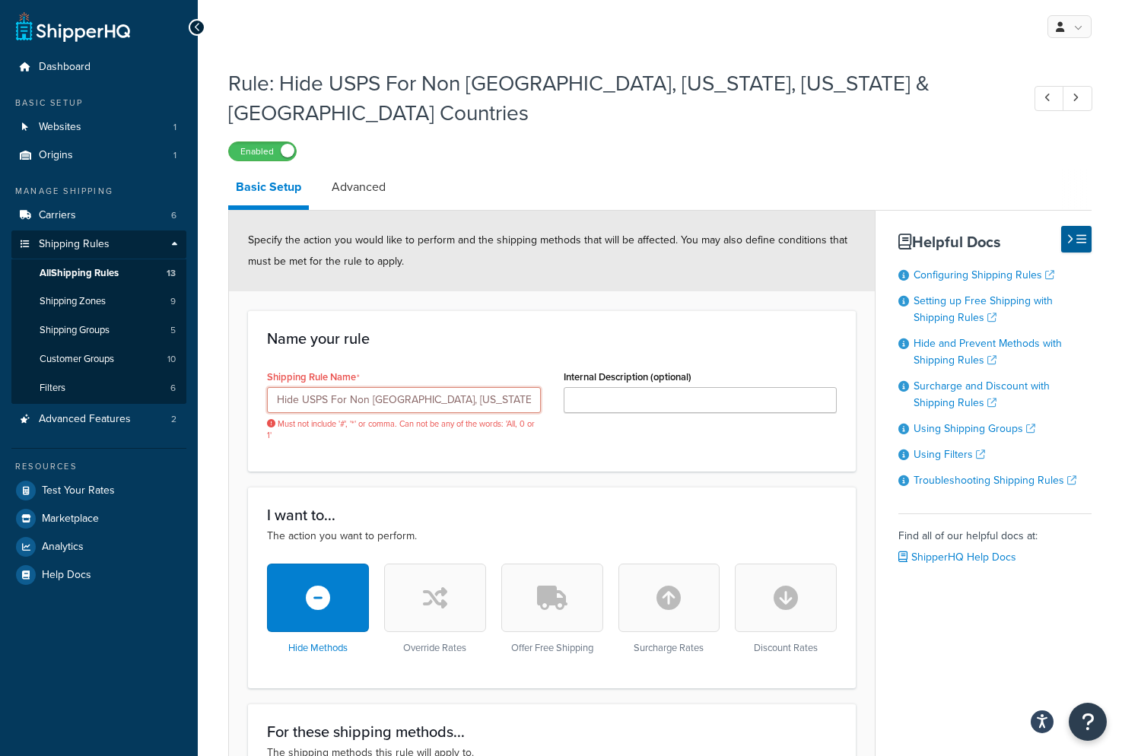
click at [396, 387] on input "Hide USPS For Non USA, Guam, Puerto Rico & Canada Countries" at bounding box center [404, 400] width 274 height 26
click at [491, 387] on input "Hide USPS For Non USA, Guam, Puerto Rico & Canada Countries" at bounding box center [404, 400] width 274 height 26
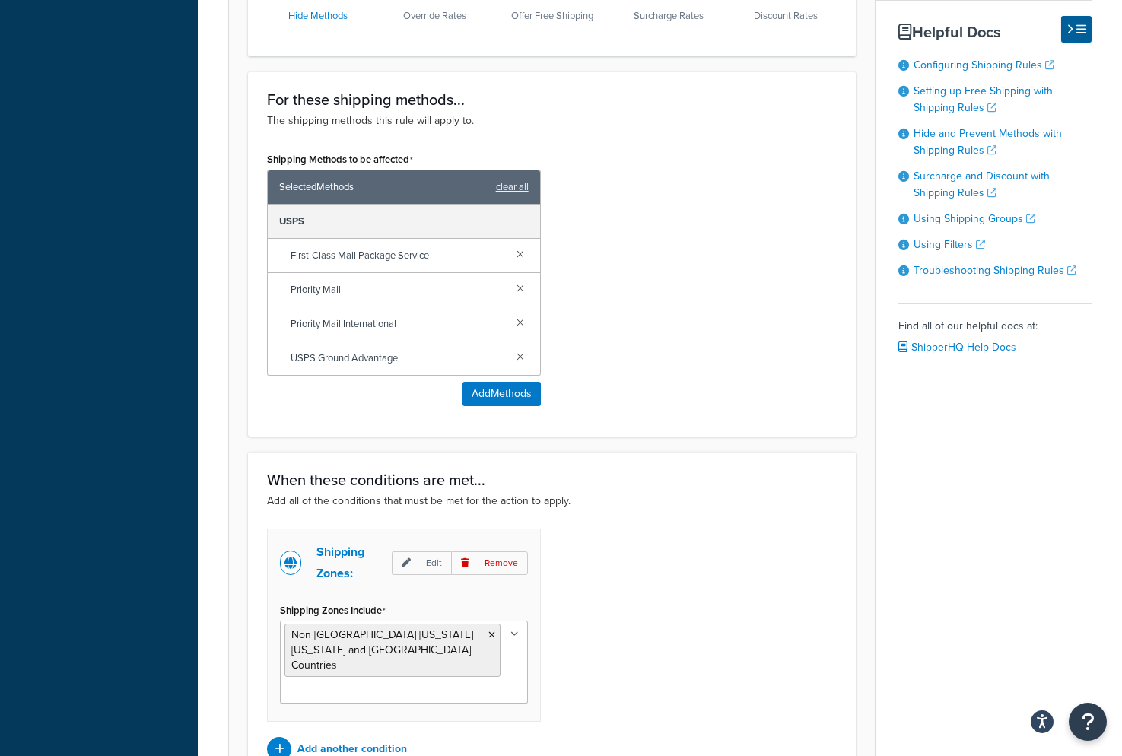
scroll to position [652, 0]
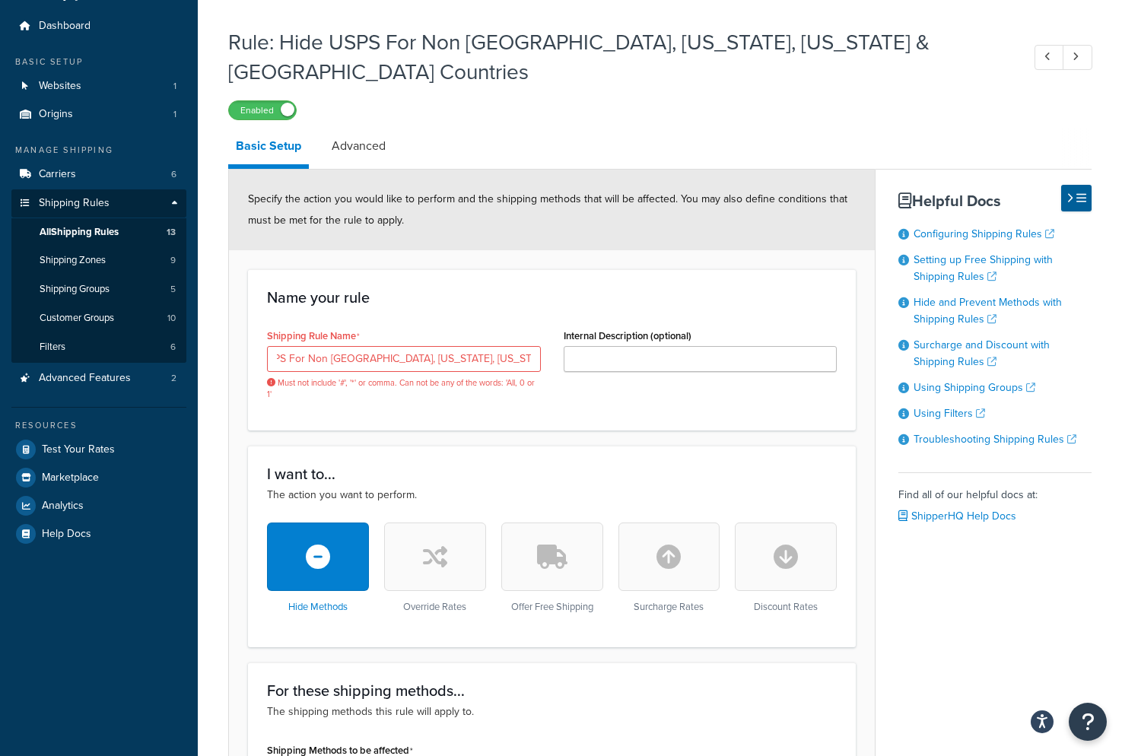
scroll to position [18, 0]
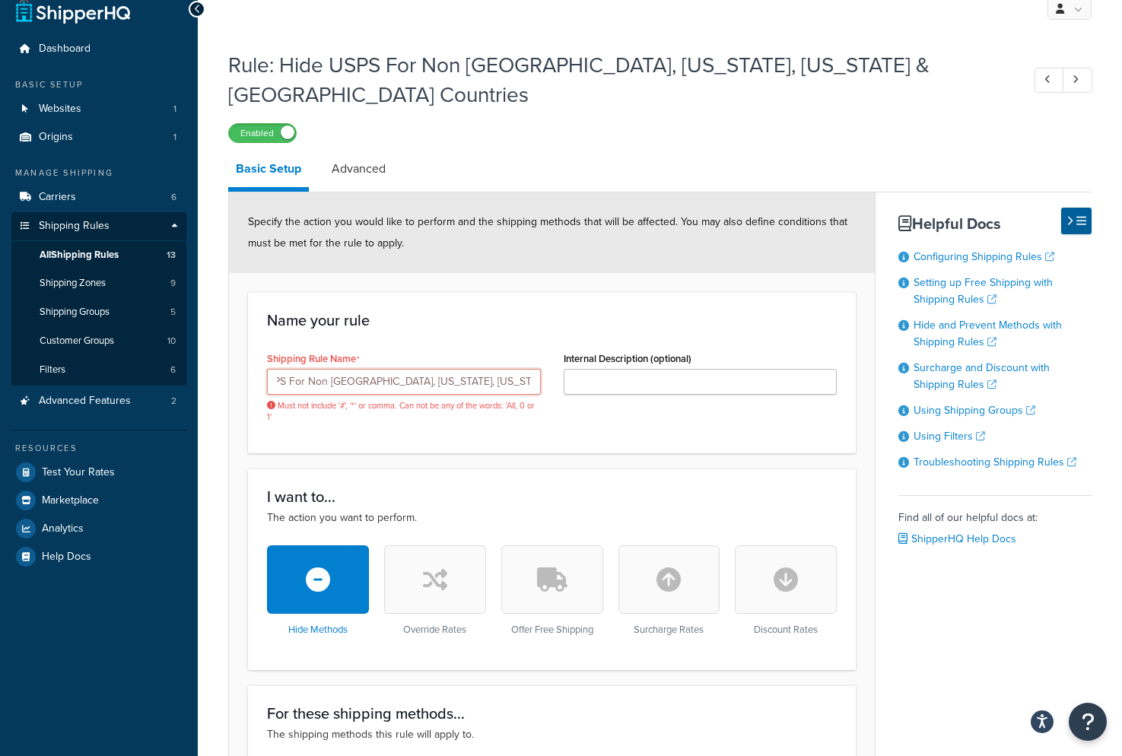
click at [335, 369] on input "Hide USPS For Non USA, Guam, Puerto Rico, Canada Countries" at bounding box center [404, 382] width 274 height 26
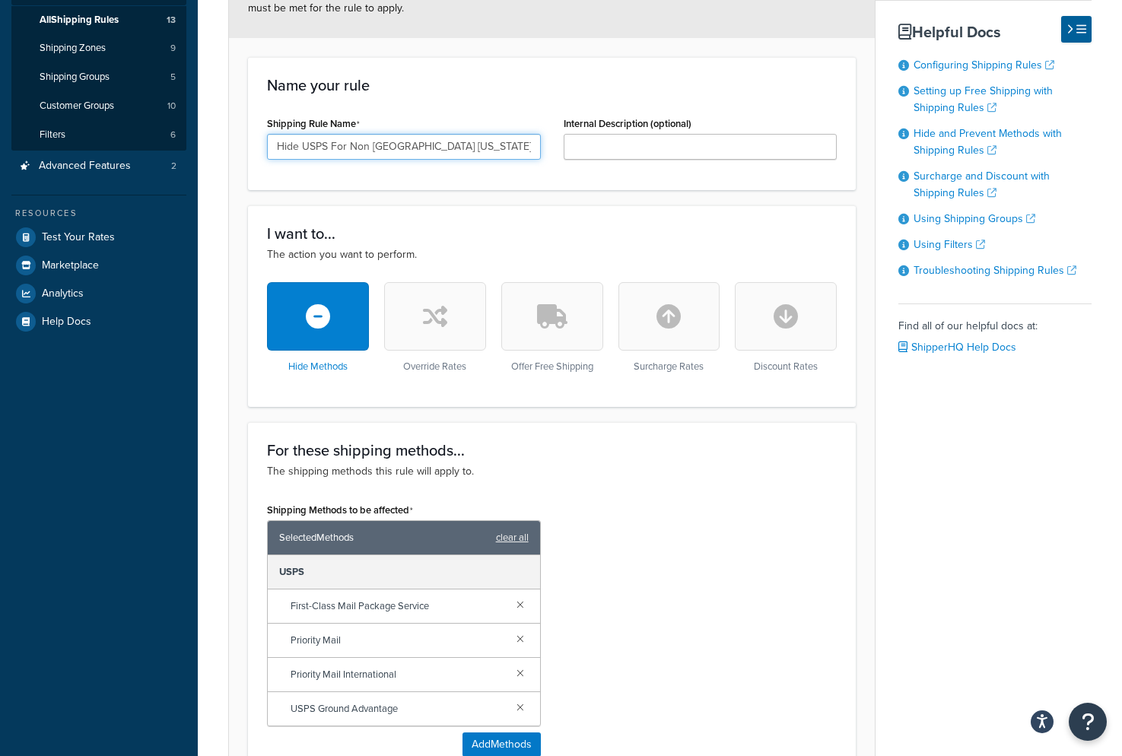
scroll to position [724, 0]
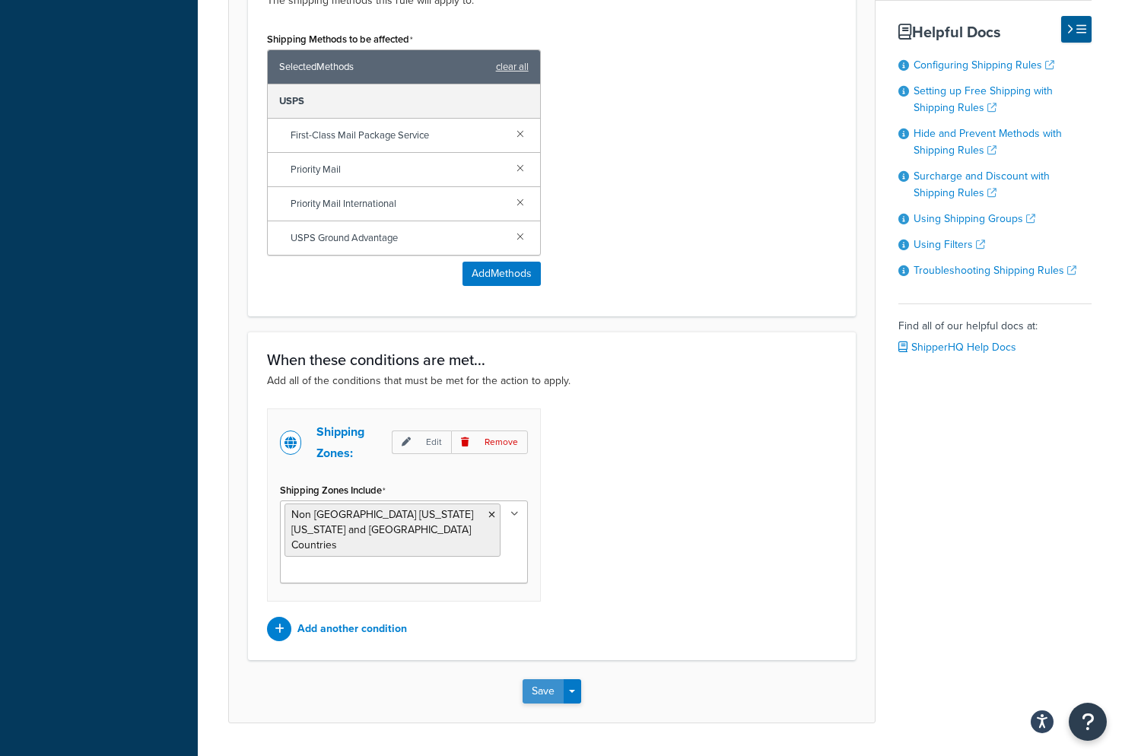
type input "Hide USPS For Non [GEOGRAPHIC_DATA] [US_STATE] [US_STATE] [GEOGRAPHIC_DATA] Cou…"
click at [541, 679] on button "Save" at bounding box center [542, 691] width 41 height 24
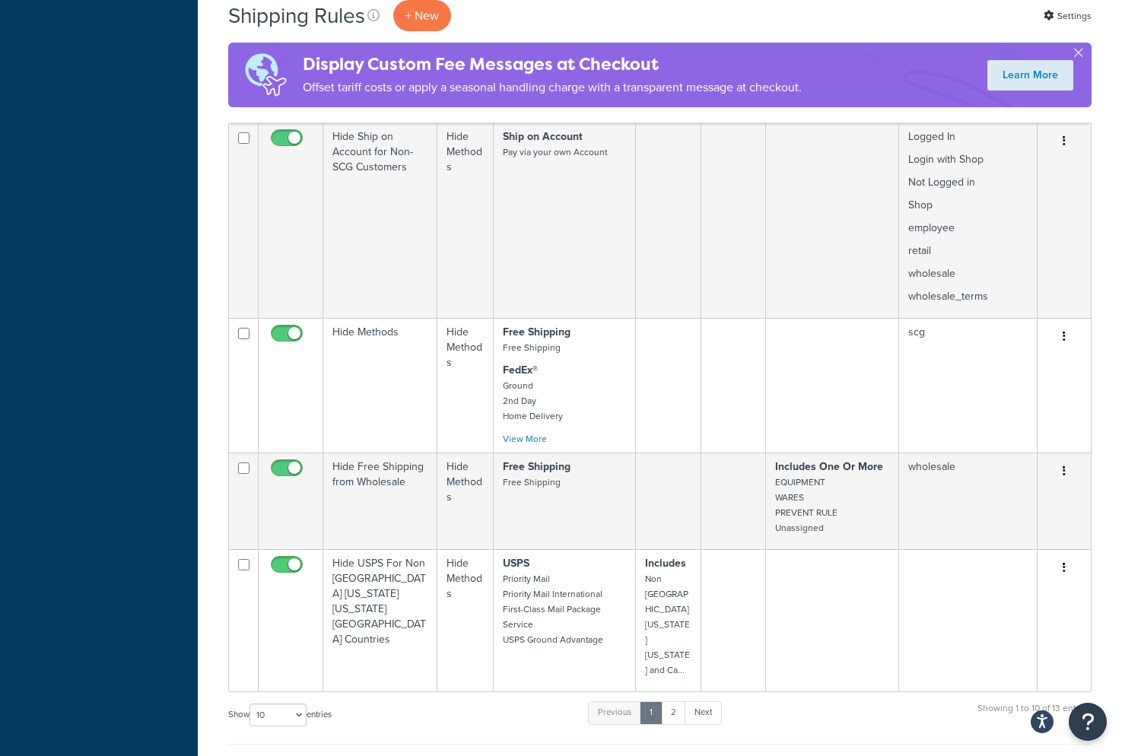
scroll to position [868, 0]
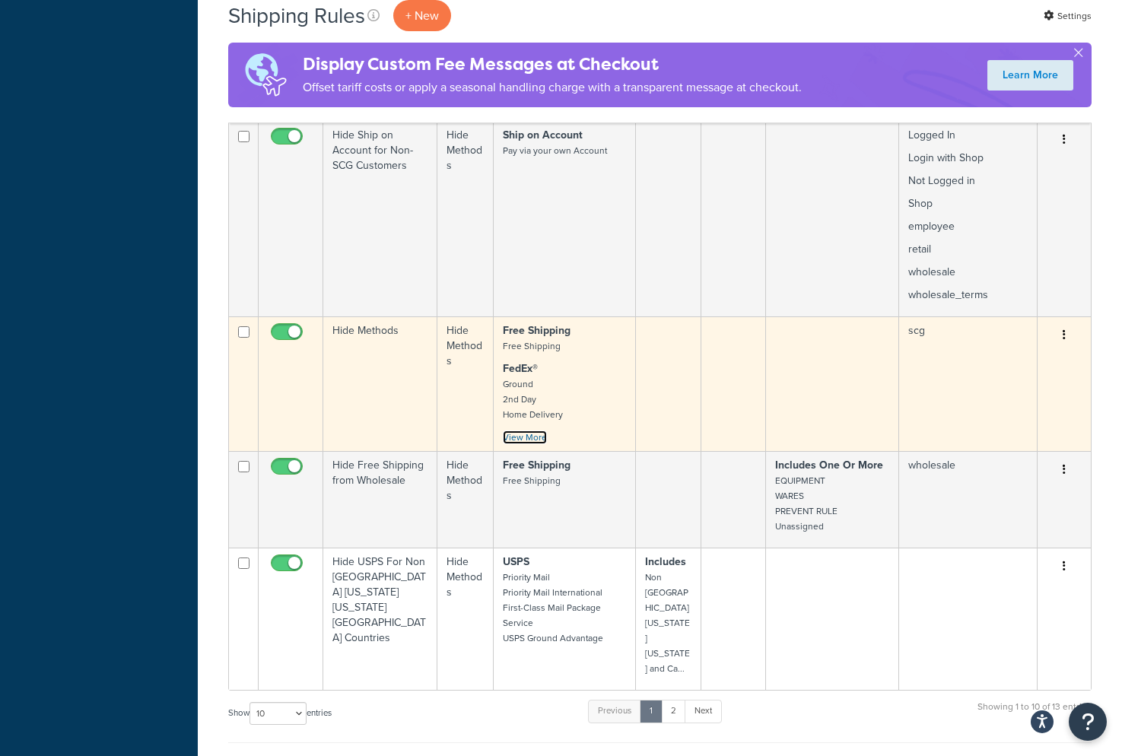
click at [519, 430] on link "View More" at bounding box center [525, 437] width 44 height 14
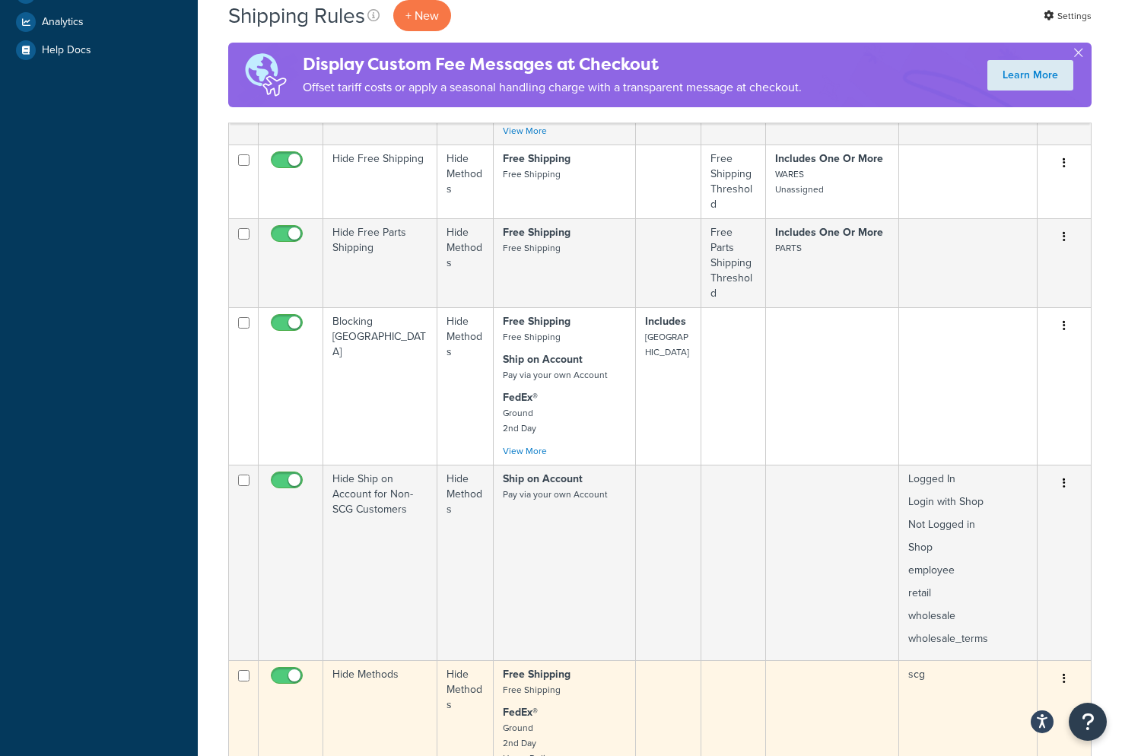
scroll to position [500, 0]
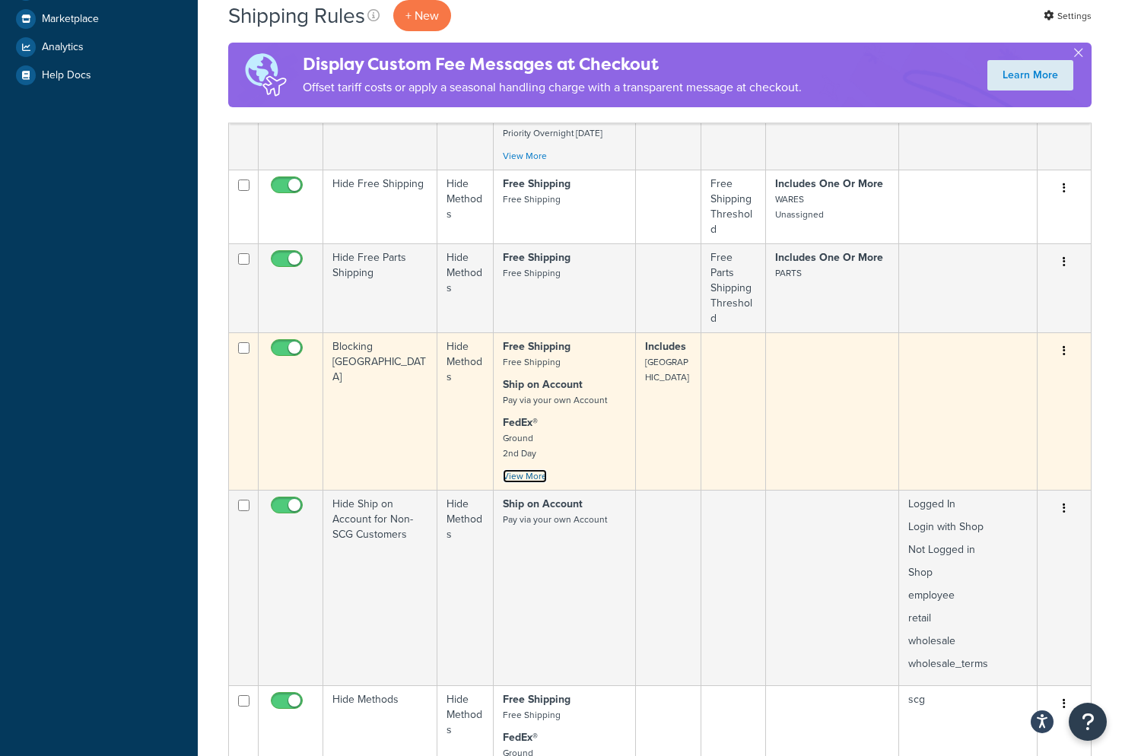
click at [538, 469] on link "View More" at bounding box center [525, 476] width 44 height 14
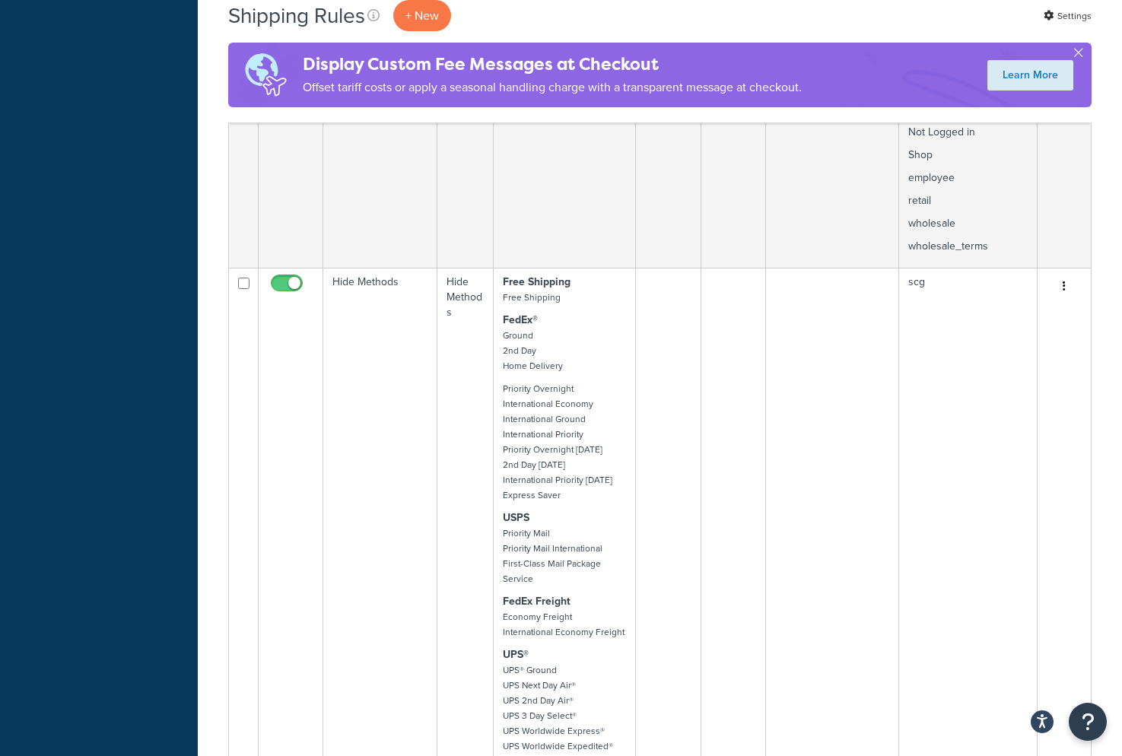
scroll to position [1348, 0]
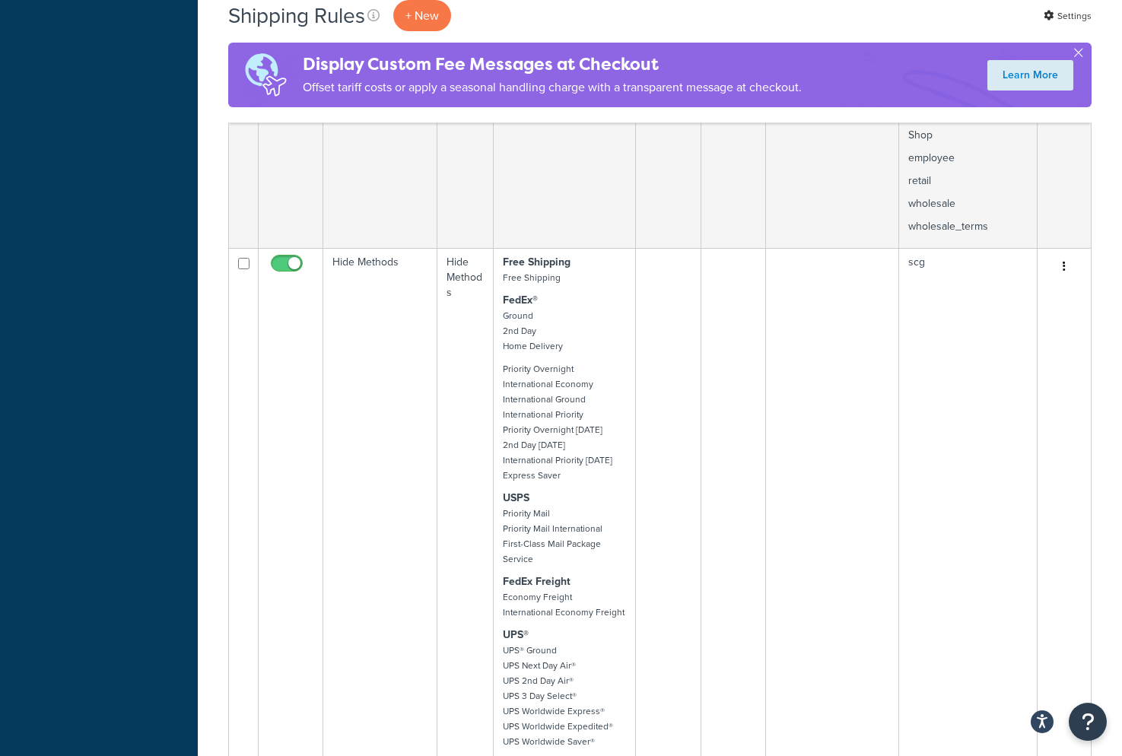
click at [558, 505] on p "USPS Priority Mail Priority Mail International First-Class Mail Package Service" at bounding box center [564, 529] width 123 height 76
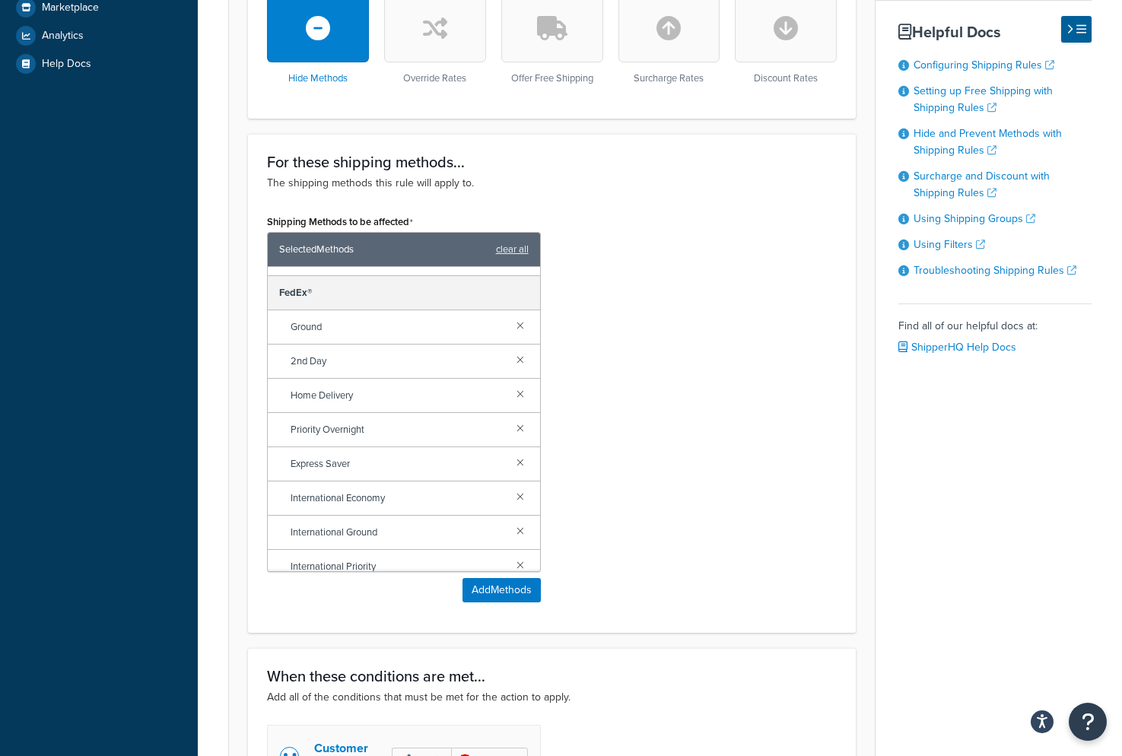
scroll to position [569, 0]
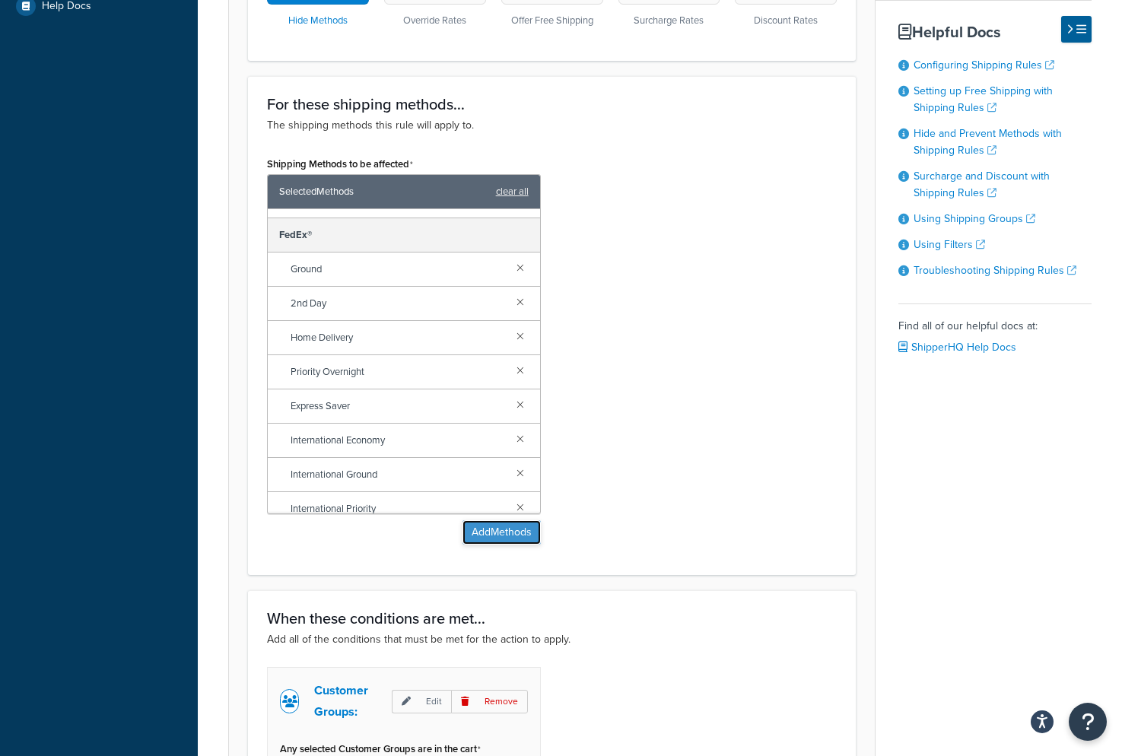
click at [497, 529] on button "Add Methods" at bounding box center [501, 532] width 78 height 24
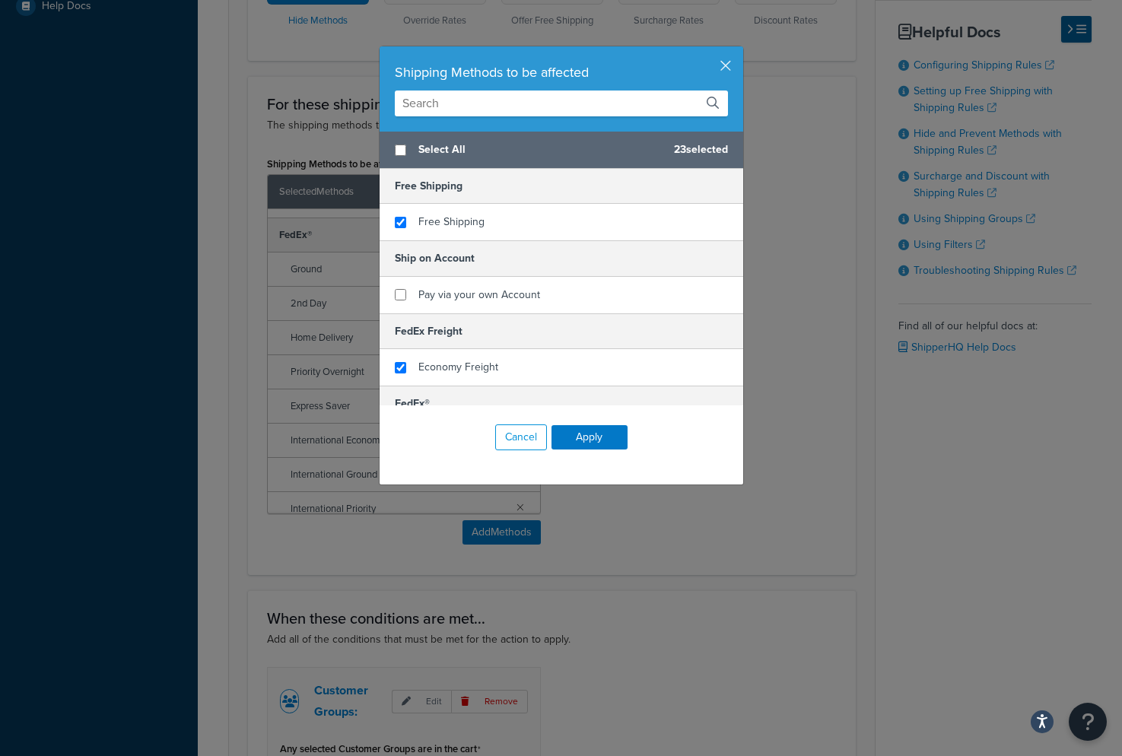
click at [457, 102] on input "text" at bounding box center [561, 103] width 333 height 26
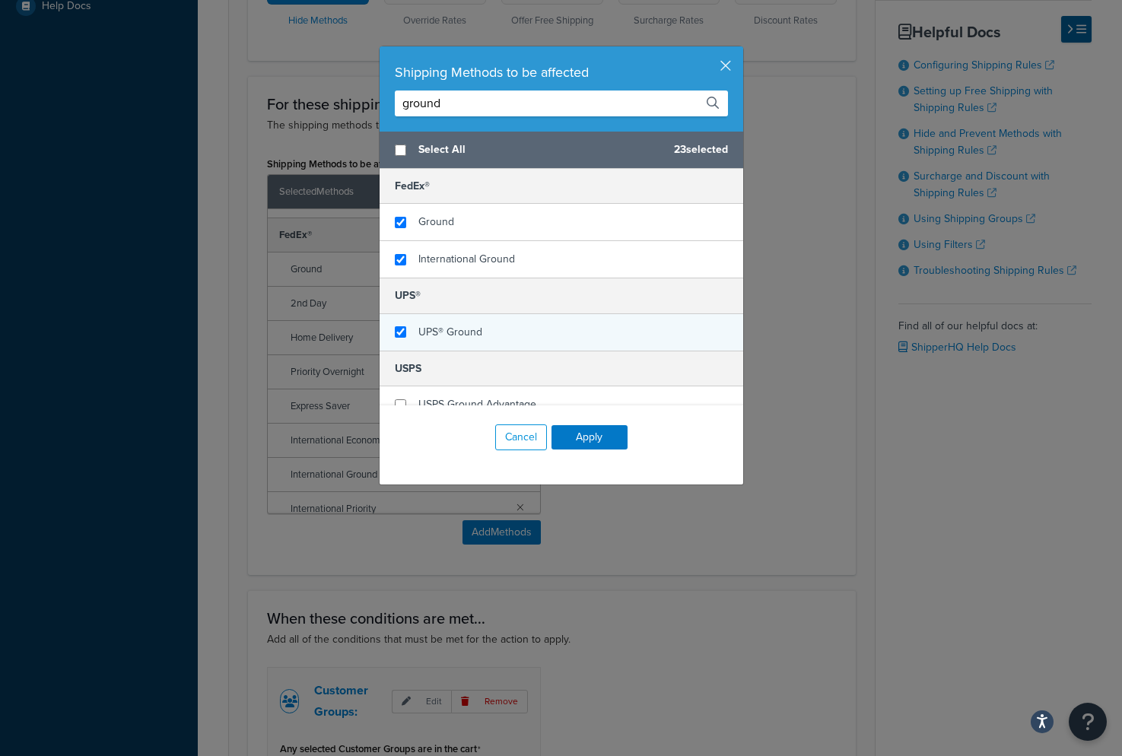
scroll to position [17, 0]
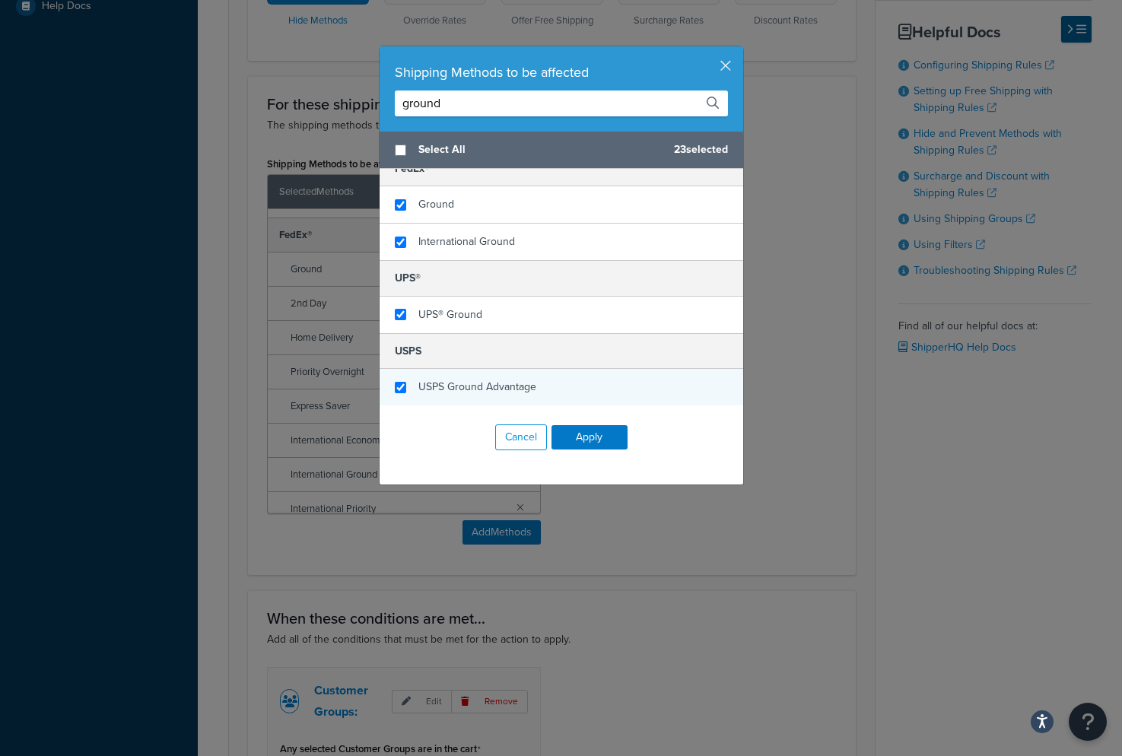
type input "ground"
click at [400, 389] on input "checkbox" at bounding box center [400, 387] width 11 height 11
checkbox input "true"
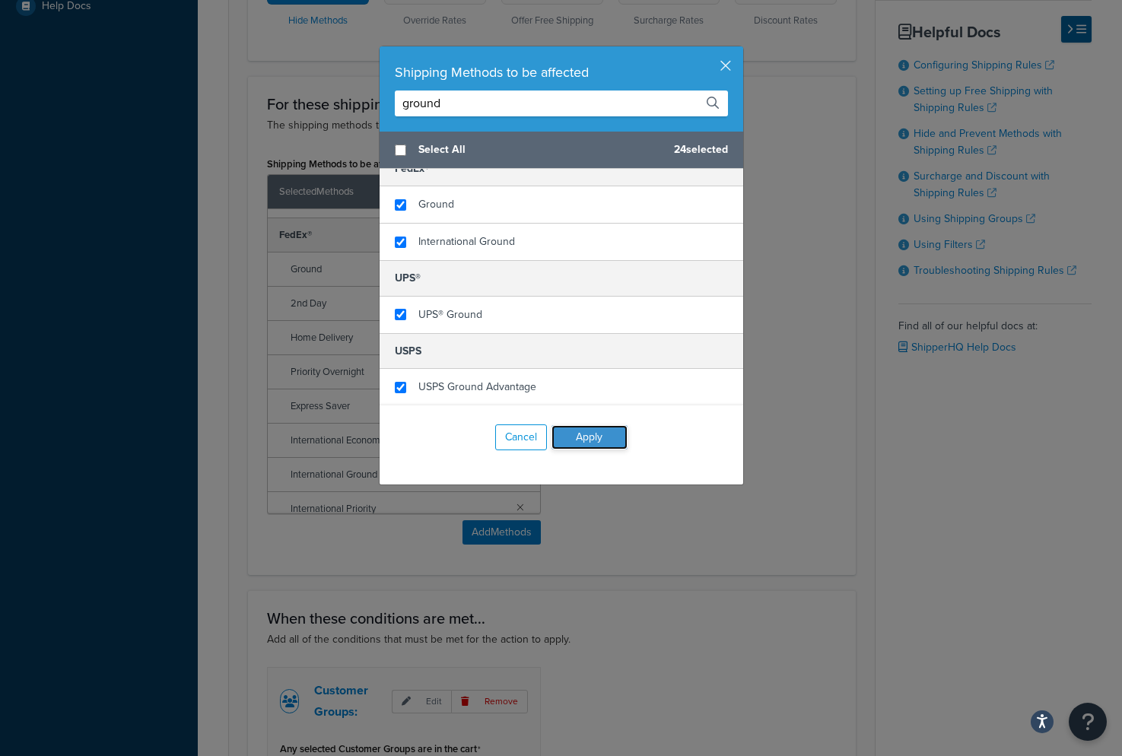
click at [590, 440] on button "Apply" at bounding box center [589, 437] width 76 height 24
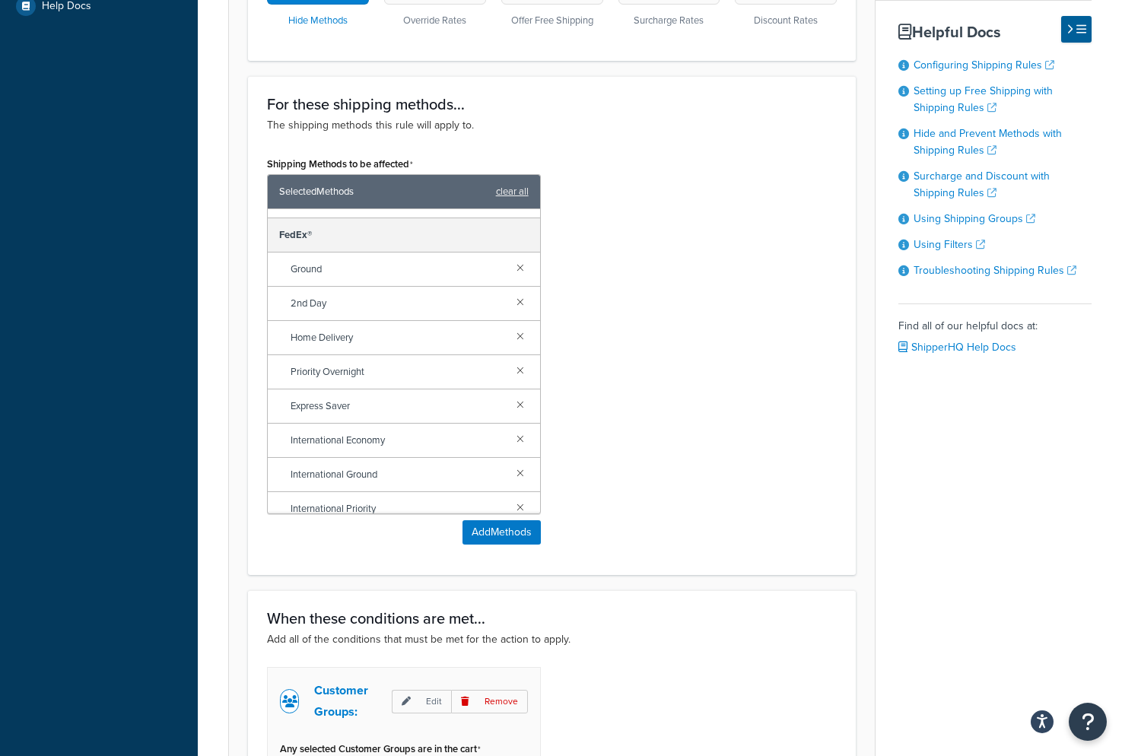
scroll to position [818, 0]
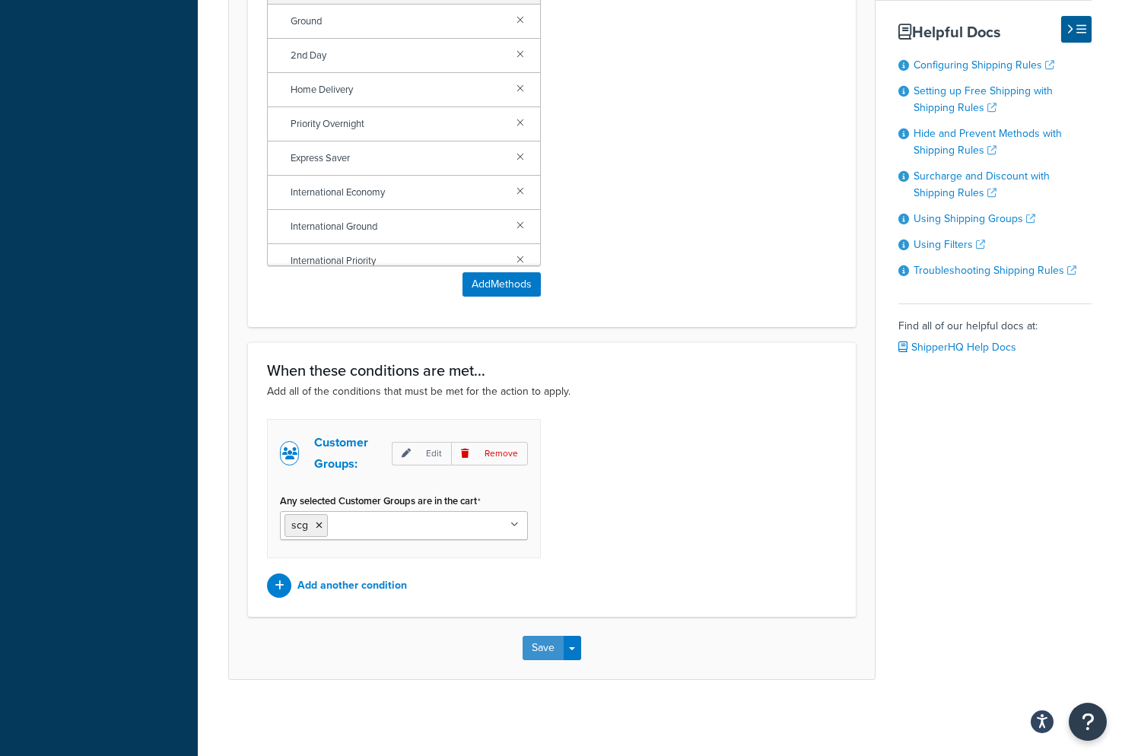
click at [544, 648] on button "Save" at bounding box center [542, 648] width 41 height 24
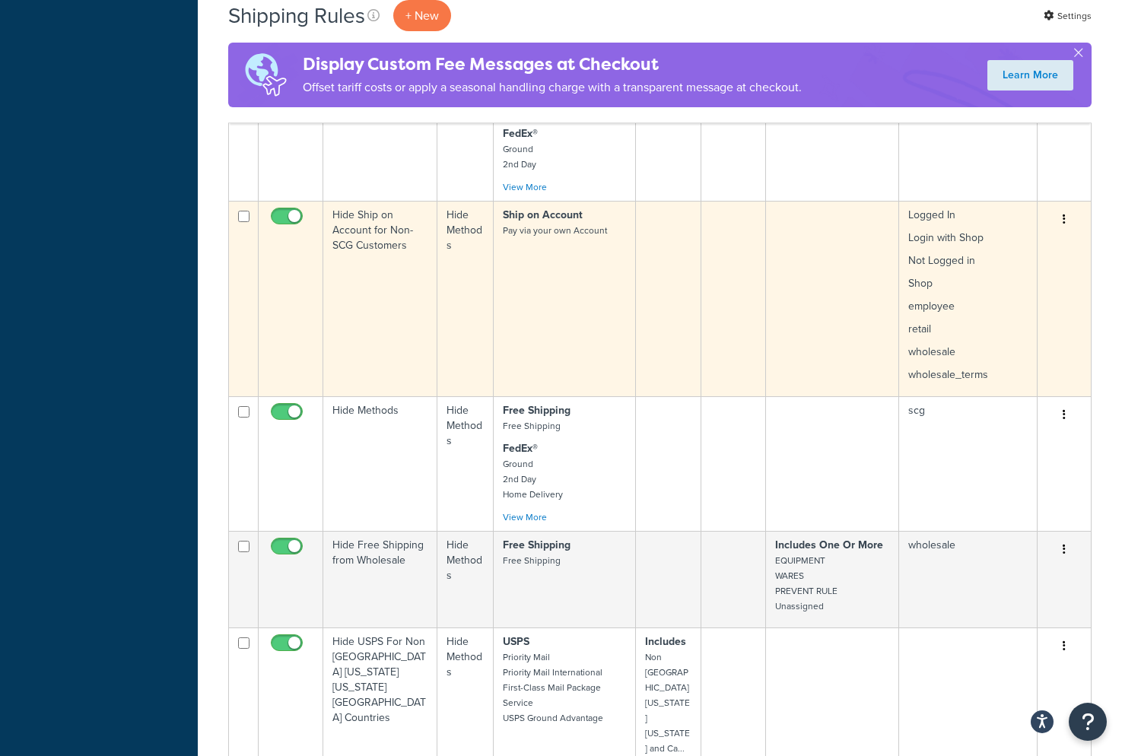
scroll to position [1193, 0]
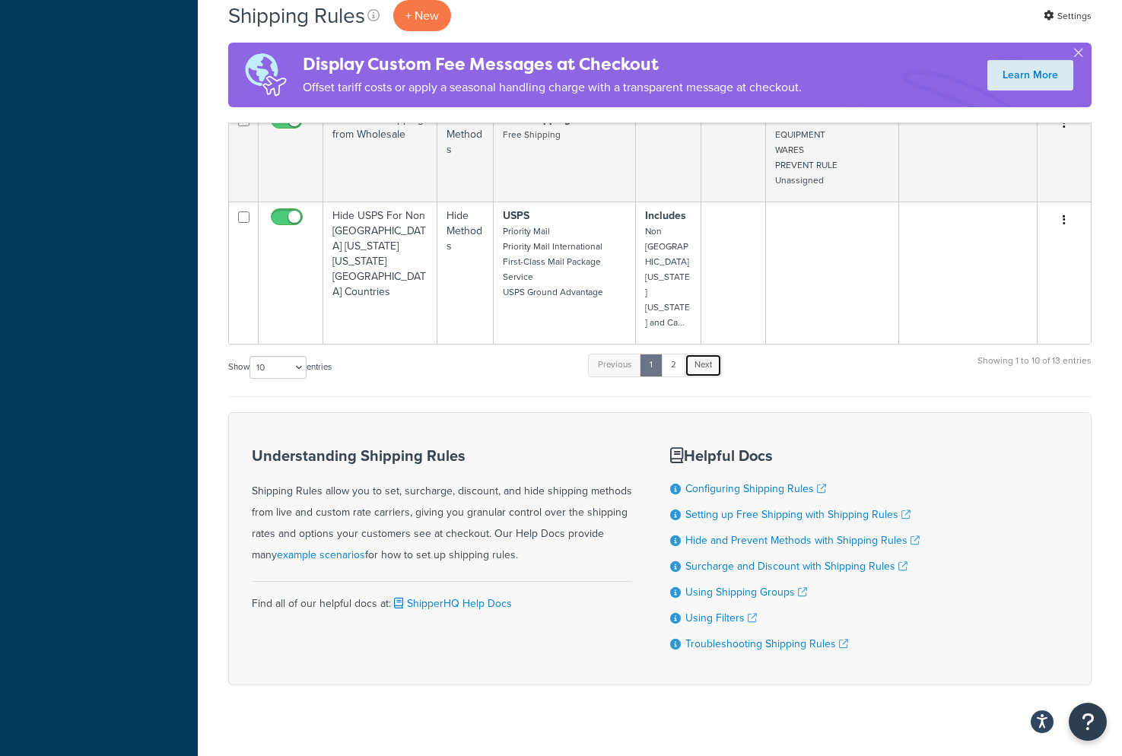
click at [704, 354] on link "Next" at bounding box center [702, 365] width 37 height 23
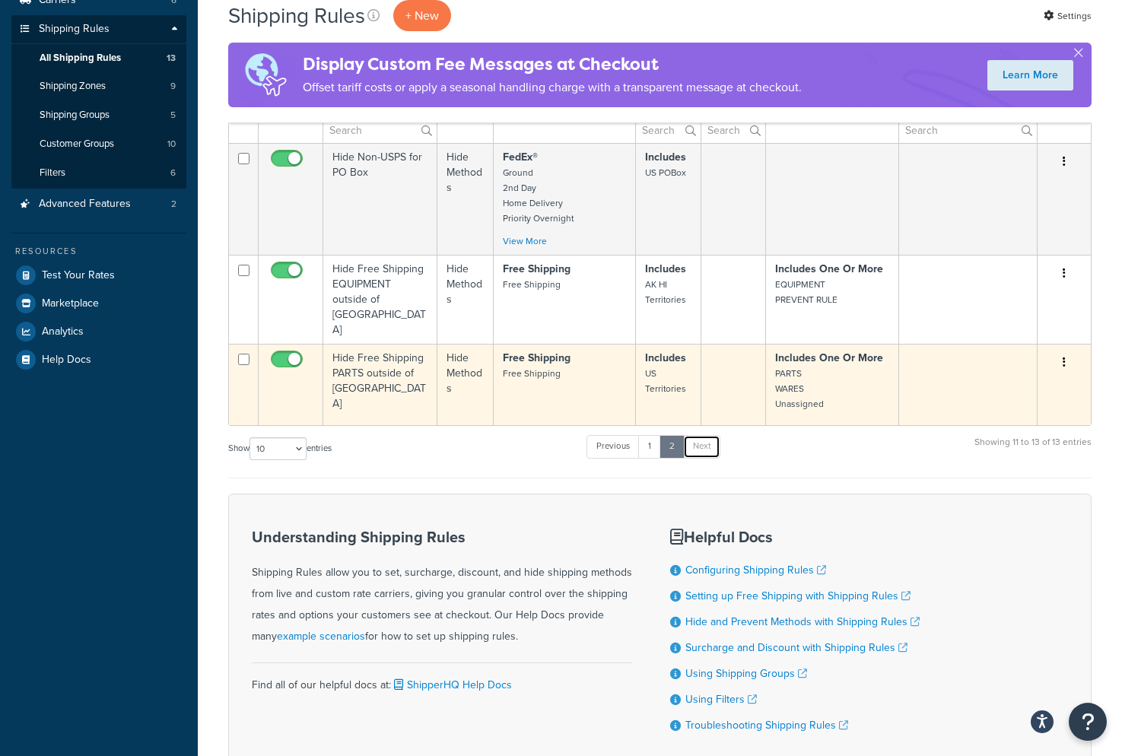
scroll to position [146, 0]
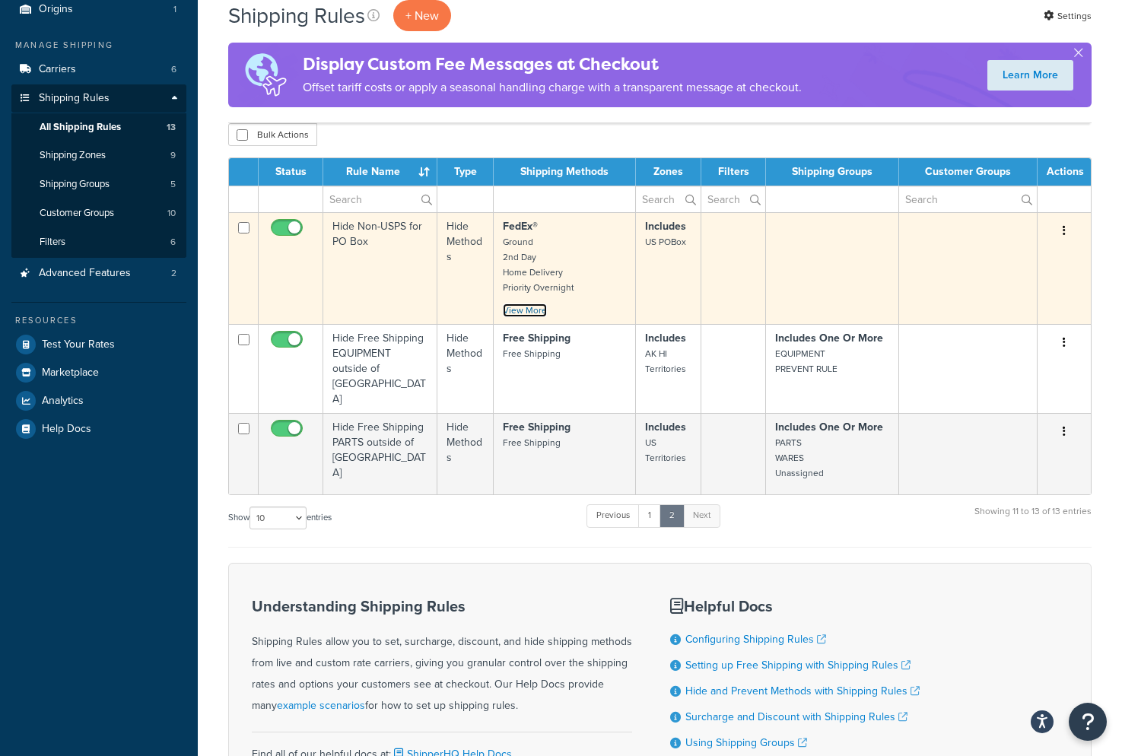
click at [535, 316] on link "View More" at bounding box center [525, 310] width 44 height 14
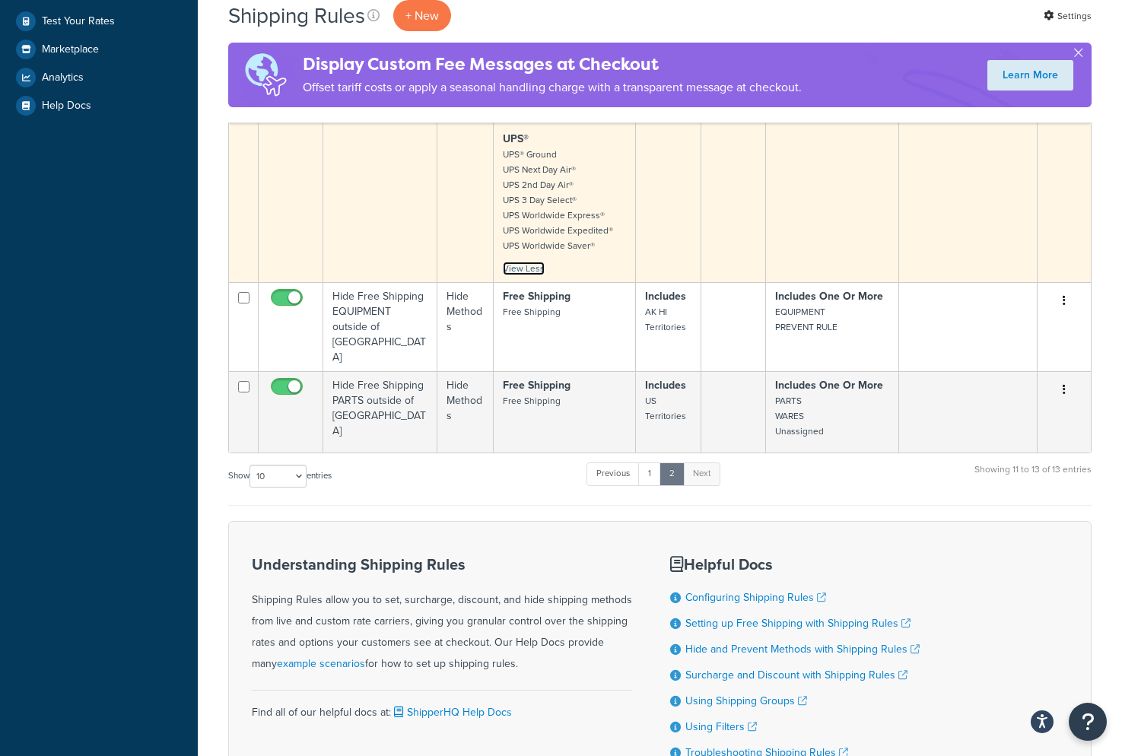
scroll to position [473, 0]
